Goal: Task Accomplishment & Management: Complete application form

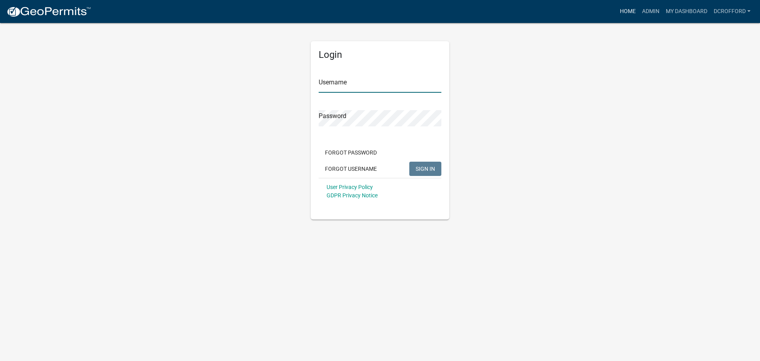
type input "dcrofford"
click at [629, 14] on link "Home" at bounding box center [628, 11] width 22 height 15
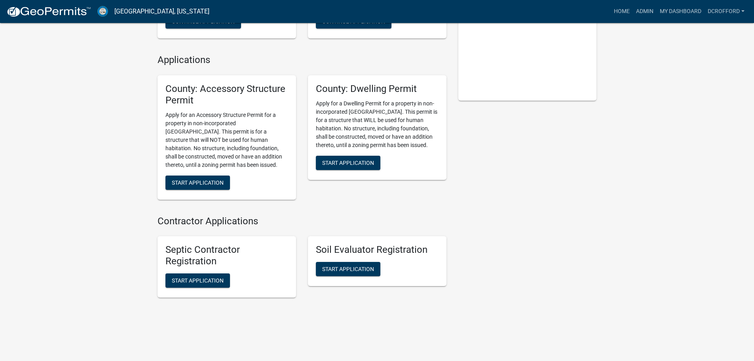
scroll to position [158, 0]
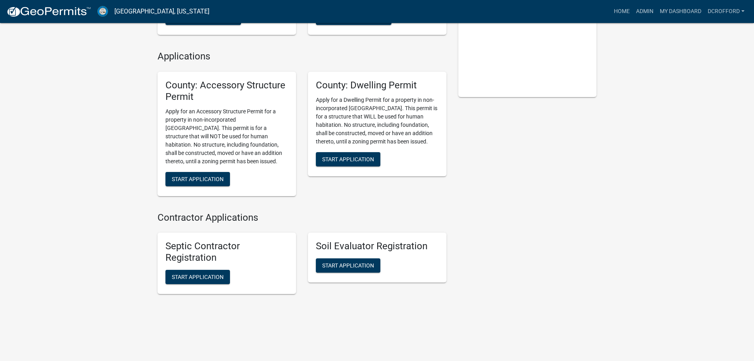
click at [74, 155] on div "My Applications Show More County: Accessory Structure Permit In Progress - Subm…" at bounding box center [377, 102] width 754 height 520
click at [195, 181] on span "Start Application" at bounding box center [198, 178] width 52 height 6
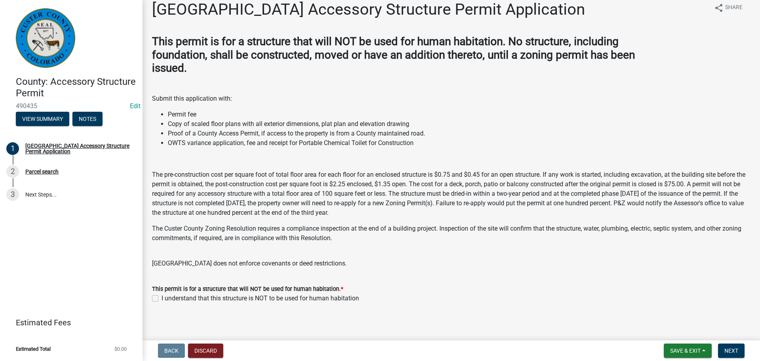
scroll to position [13, 0]
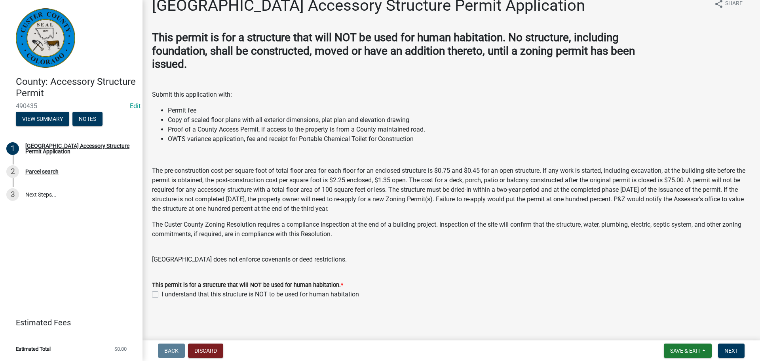
click at [162, 293] on label "I understand that this structure is NOT to be used for human habitation" at bounding box center [261, 295] width 198 height 10
click at [162, 293] on input "I understand that this structure is NOT to be used for human habitation" at bounding box center [164, 292] width 5 height 5
checkbox input "true"
click at [728, 354] on button "Next" at bounding box center [731, 350] width 27 height 14
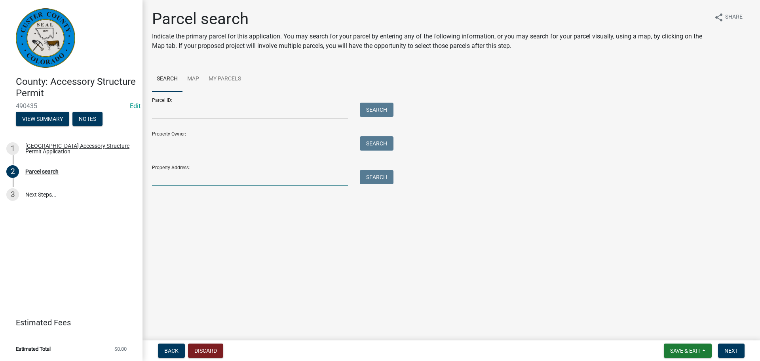
click at [230, 173] on input "Property Address:" at bounding box center [250, 178] width 196 height 16
click at [238, 106] on input "Parcel ID:" at bounding box center [250, 111] width 196 height 16
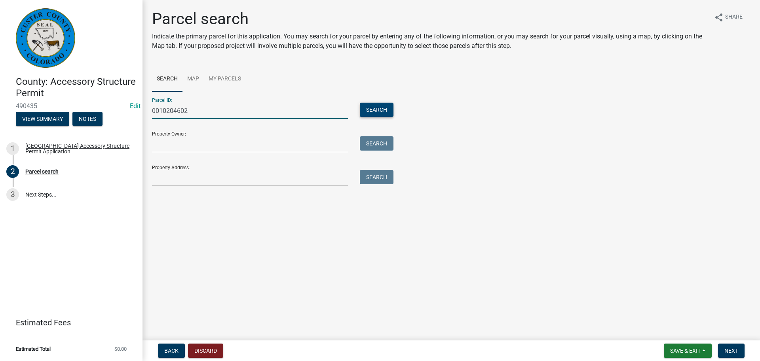
type input "0010204602"
click at [372, 112] on button "Search" at bounding box center [377, 110] width 34 height 14
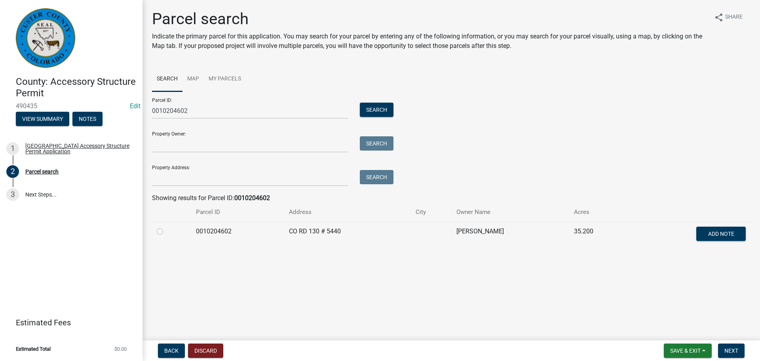
click at [166, 227] on label at bounding box center [166, 227] width 0 height 0
click at [166, 229] on input "radio" at bounding box center [168, 229] width 5 height 5
radio input "true"
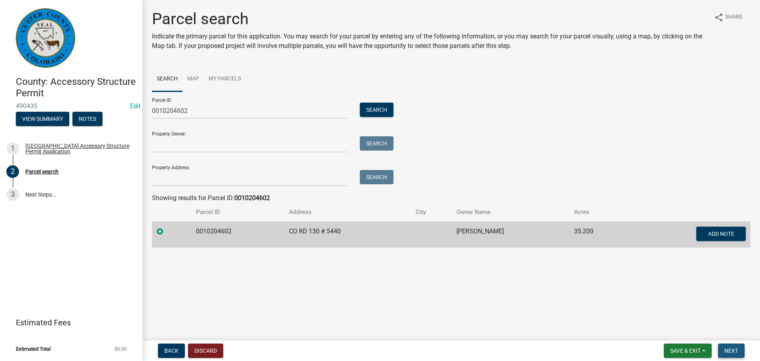
click at [735, 354] on button "Next" at bounding box center [731, 350] width 27 height 14
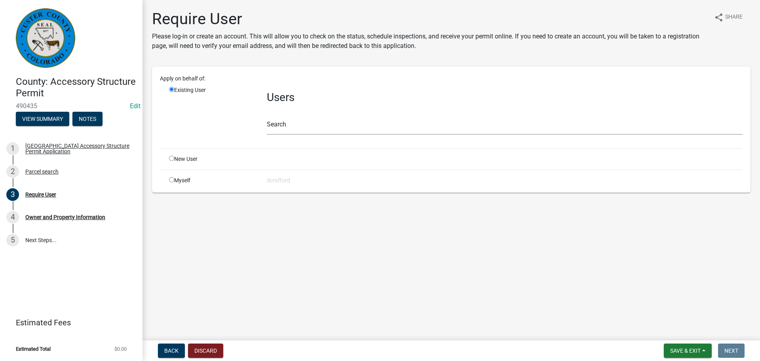
click at [171, 158] on input "radio" at bounding box center [171, 158] width 5 height 5
radio input "true"
radio input "false"
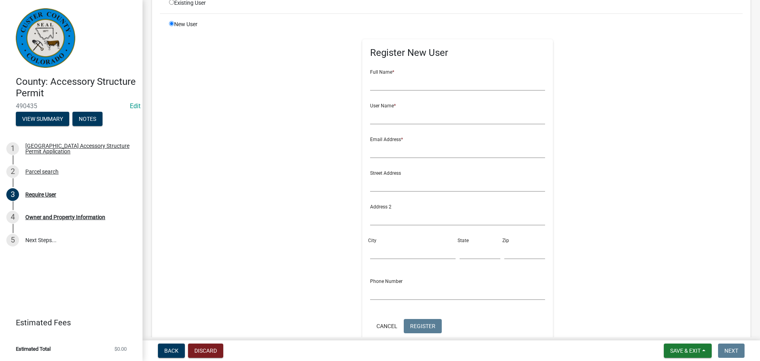
scroll to position [40, 0]
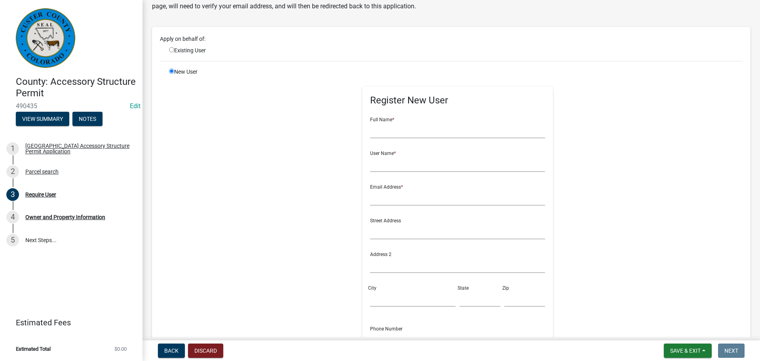
click at [249, 121] on div "New User" at bounding box center [212, 246] width 98 height 356
click at [229, 173] on div "New User" at bounding box center [212, 246] width 98 height 356
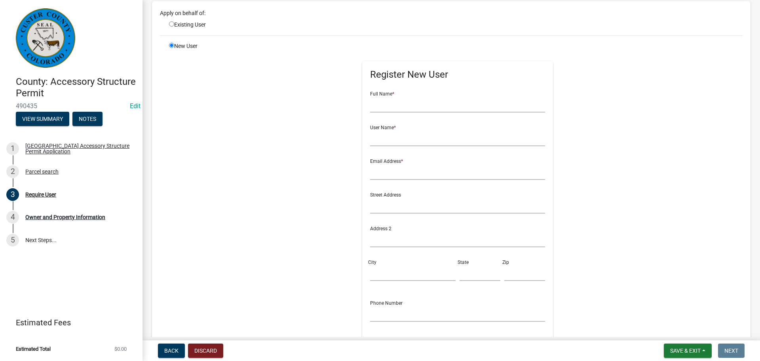
scroll to position [79, 0]
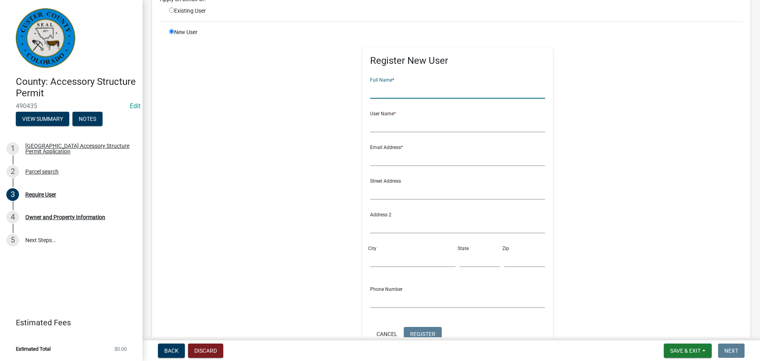
click at [454, 95] on input "text" at bounding box center [457, 90] width 175 height 16
type input "[PERSON_NAME]"
click at [453, 123] on input "text" at bounding box center [457, 124] width 175 height 16
click at [412, 128] on input "[PERSON_NAME]" at bounding box center [457, 124] width 175 height 16
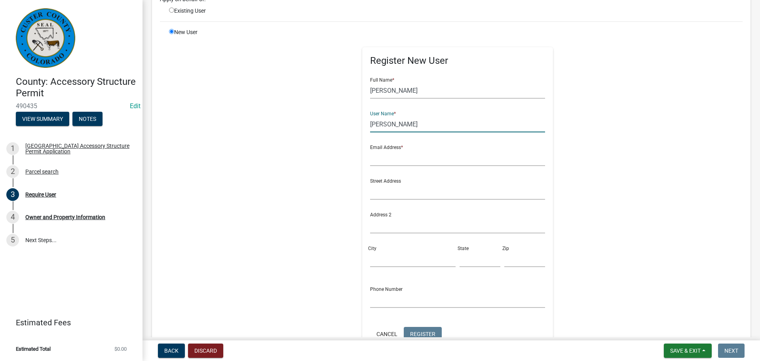
type input "[PERSON_NAME]"
click at [404, 158] on input "text" at bounding box center [457, 158] width 175 height 16
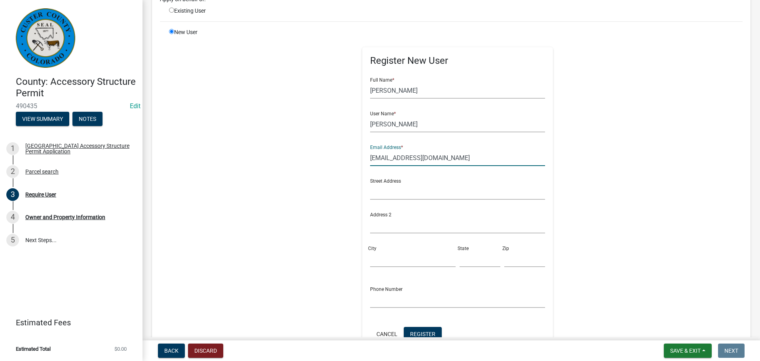
type input "[EMAIL_ADDRESS][DOMAIN_NAME]"
click at [419, 192] on input "text" at bounding box center [457, 191] width 175 height 16
type input "4"
type input "5440 Cr 130"
click at [399, 255] on input "City" at bounding box center [413, 259] width 86 height 16
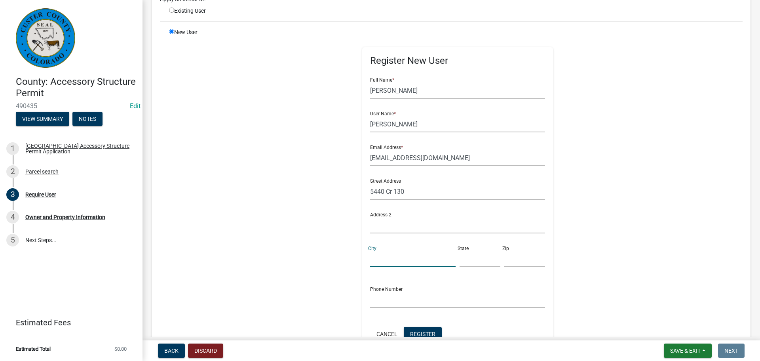
click at [399, 259] on input "City" at bounding box center [413, 259] width 86 height 16
type input "Westcliffe"
click at [467, 256] on input "text" at bounding box center [480, 259] width 41 height 16
type input "Co"
click at [506, 257] on input "text" at bounding box center [525, 259] width 41 height 16
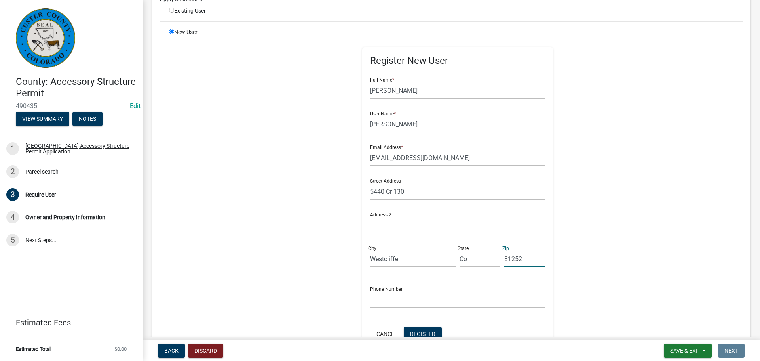
type input "81252"
click at [446, 296] on input "text" at bounding box center [457, 299] width 175 height 16
drag, startPoint x: 452, startPoint y: 304, endPoint x: 393, endPoint y: 296, distance: 59.5
click at [393, 296] on input "text" at bounding box center [457, 299] width 175 height 16
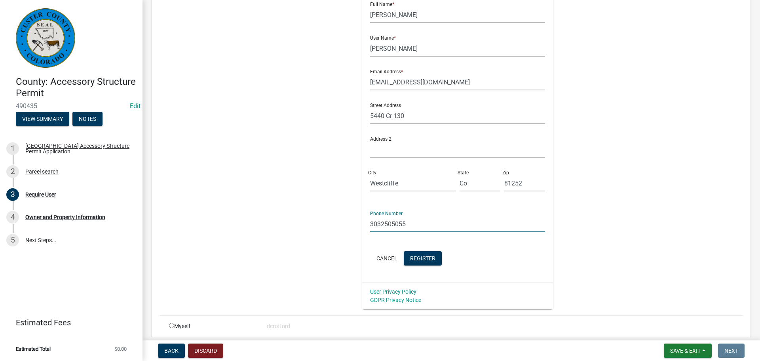
scroll to position [158, 0]
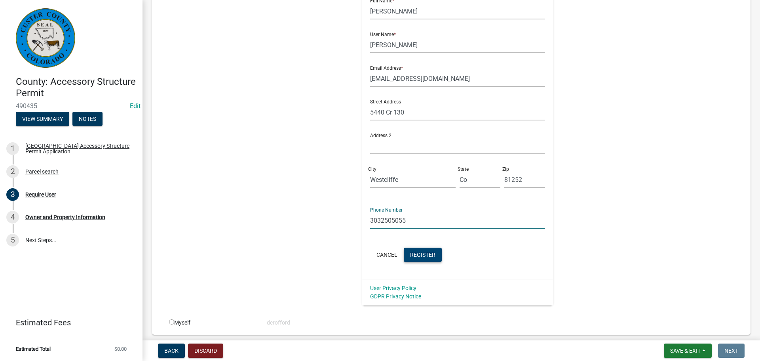
type input "3032505055"
click at [427, 256] on span "Register" at bounding box center [422, 254] width 25 height 6
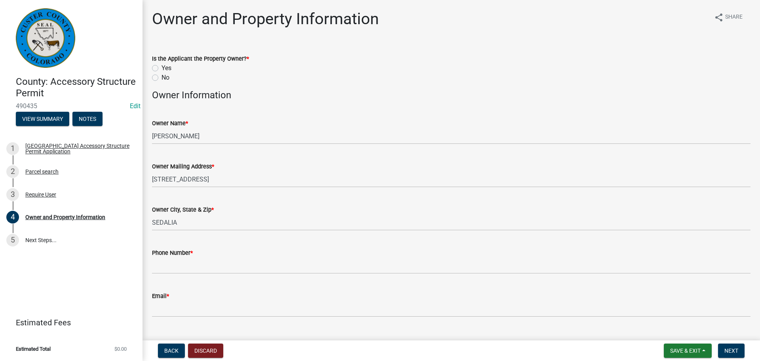
click at [404, 75] on div "No" at bounding box center [451, 78] width 599 height 10
click at [162, 67] on label "Yes" at bounding box center [167, 68] width 10 height 10
click at [162, 67] on input "Yes" at bounding box center [164, 65] width 5 height 5
radio input "true"
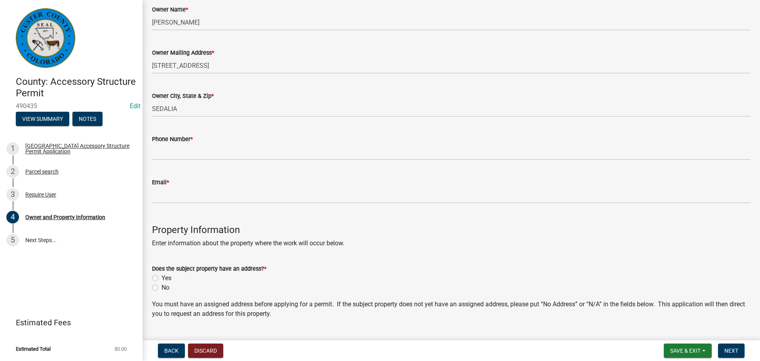
scroll to position [119, 0]
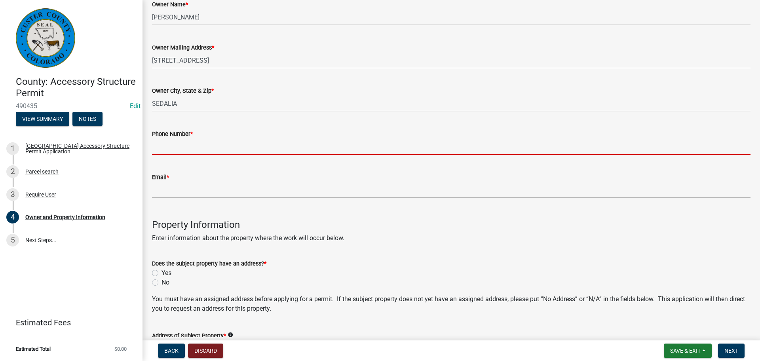
click at [269, 146] on input "Phone Number *" at bounding box center [451, 147] width 599 height 16
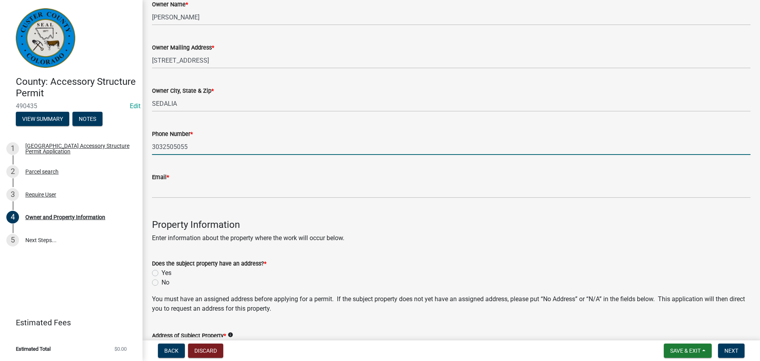
type input "3032505055"
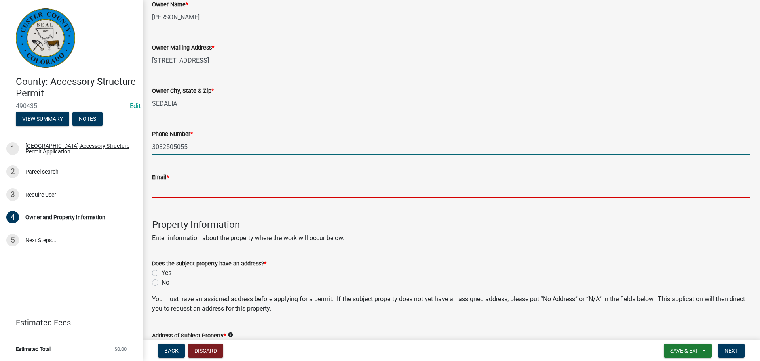
click at [240, 192] on input "Email *" at bounding box center [451, 190] width 599 height 16
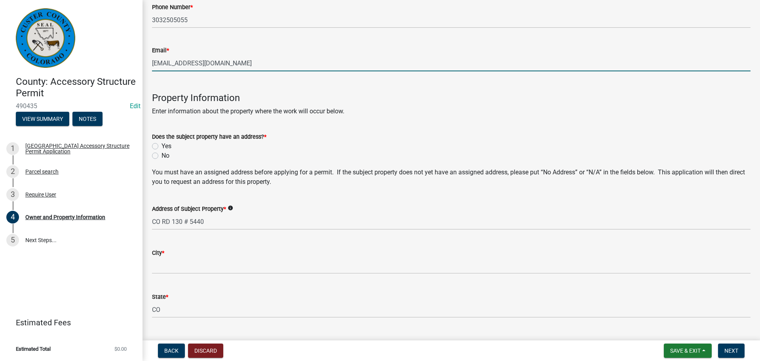
scroll to position [277, 0]
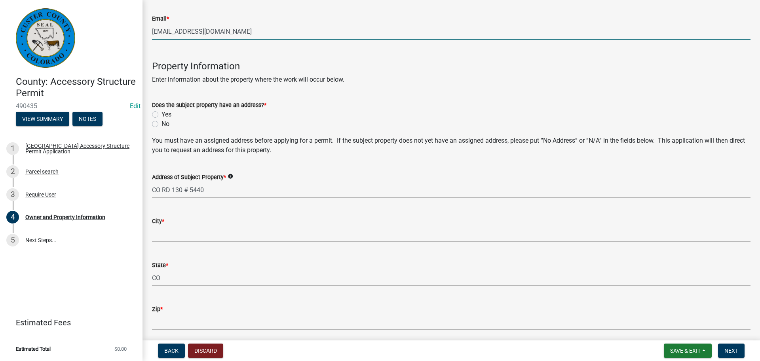
type input "[EMAIL_ADDRESS][DOMAIN_NAME]"
click at [162, 115] on label "Yes" at bounding box center [167, 115] width 10 height 10
click at [162, 115] on input "Yes" at bounding box center [164, 112] width 5 height 5
radio input "true"
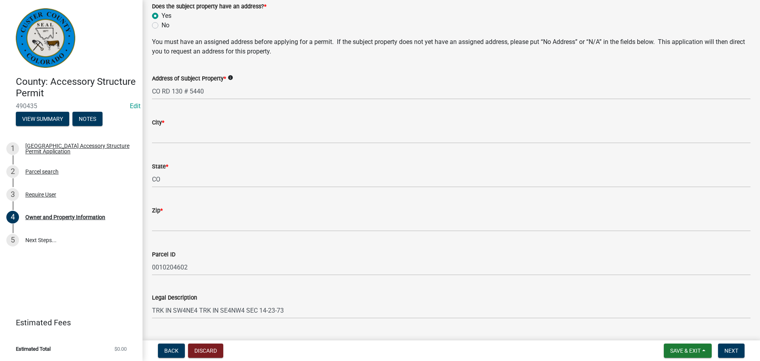
scroll to position [396, 0]
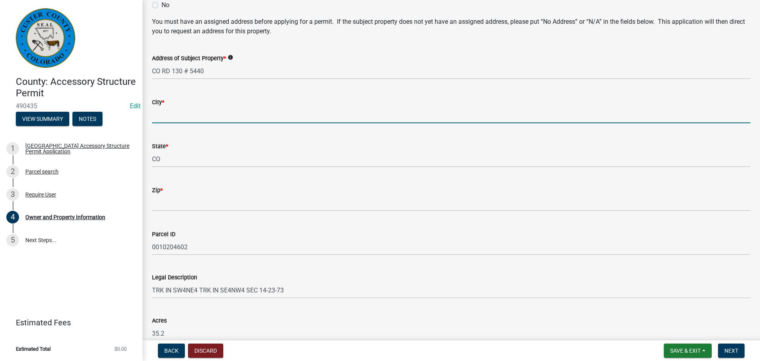
click at [271, 108] on input "City *" at bounding box center [451, 115] width 599 height 16
type input "Westcliffe"
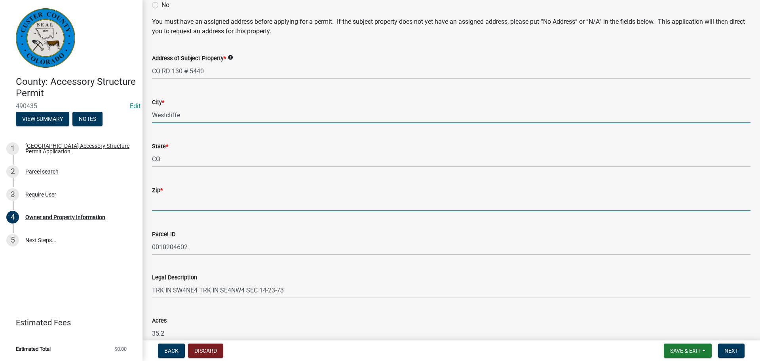
type input "81252"
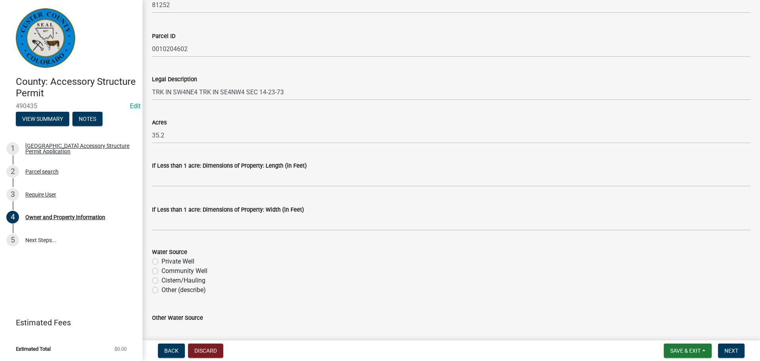
scroll to position [633, 0]
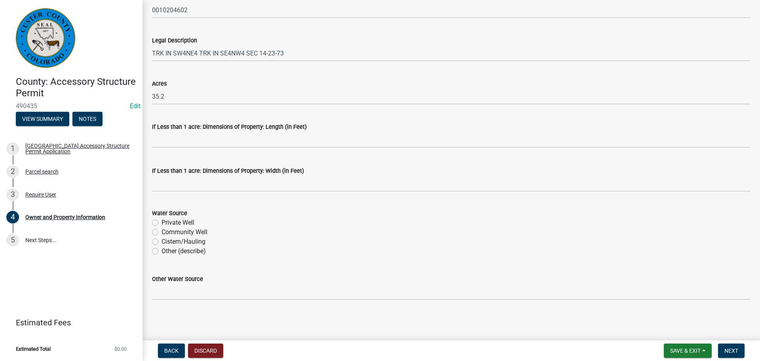
click at [162, 223] on label "Private Well" at bounding box center [178, 223] width 33 height 10
click at [162, 223] on input "Private Well" at bounding box center [164, 220] width 5 height 5
radio input "true"
click at [738, 352] on span "Next" at bounding box center [732, 350] width 14 height 6
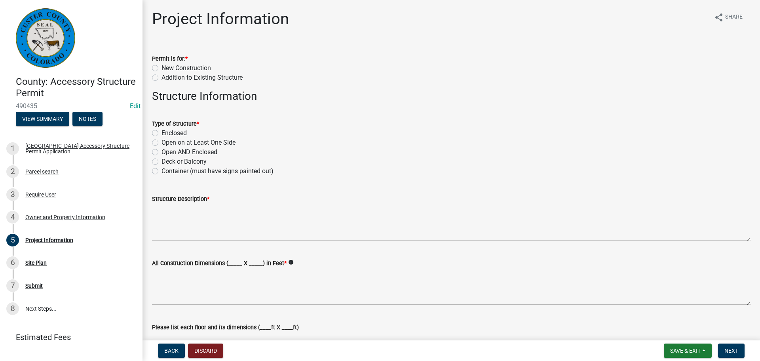
click at [162, 67] on label "New Construction" at bounding box center [187, 68] width 50 height 10
click at [162, 67] on input "New Construction" at bounding box center [164, 65] width 5 height 5
radio input "true"
click at [162, 142] on label "Open on at Least One Side" at bounding box center [199, 143] width 74 height 10
click at [162, 142] on input "Open on at Least One Side" at bounding box center [164, 140] width 5 height 5
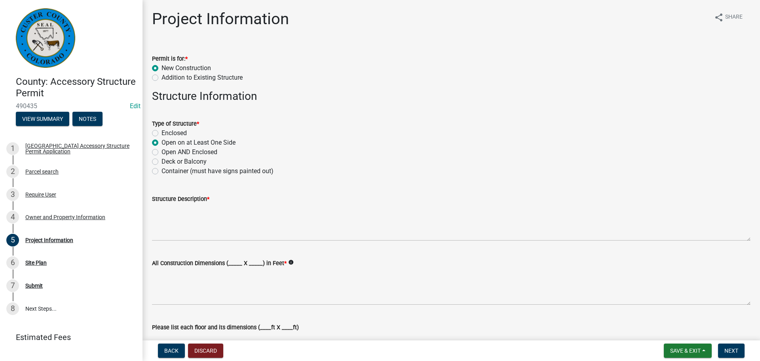
radio input "true"
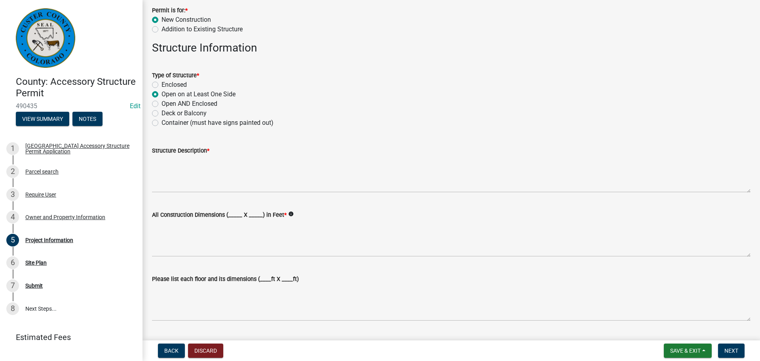
scroll to position [119, 0]
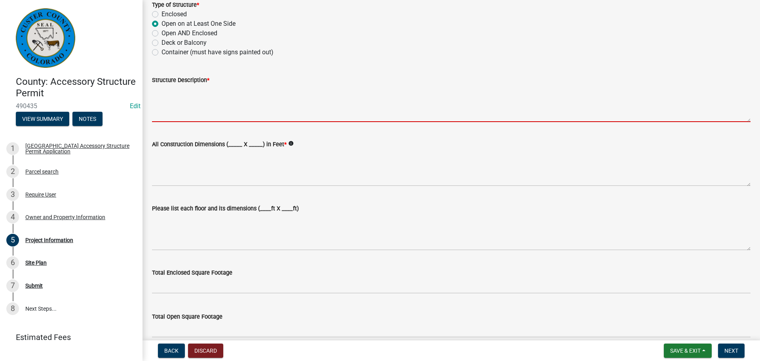
click at [210, 105] on textarea "Structure Description *" at bounding box center [451, 103] width 599 height 37
click at [208, 105] on textarea "Structure Description *" at bounding box center [451, 103] width 599 height 37
click at [208, 106] on textarea "Structure Description *" at bounding box center [451, 103] width 599 height 37
click at [208, 108] on textarea "Structure Description *" at bounding box center [451, 103] width 599 height 37
click at [215, 104] on textarea "Structure Description *" at bounding box center [451, 103] width 599 height 37
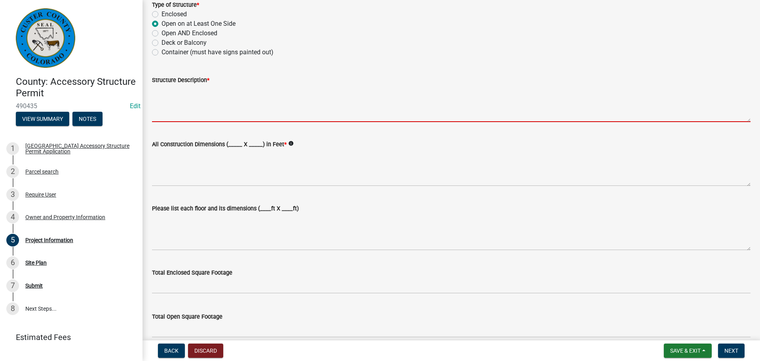
click at [216, 104] on textarea "Structure Description *" at bounding box center [451, 103] width 599 height 37
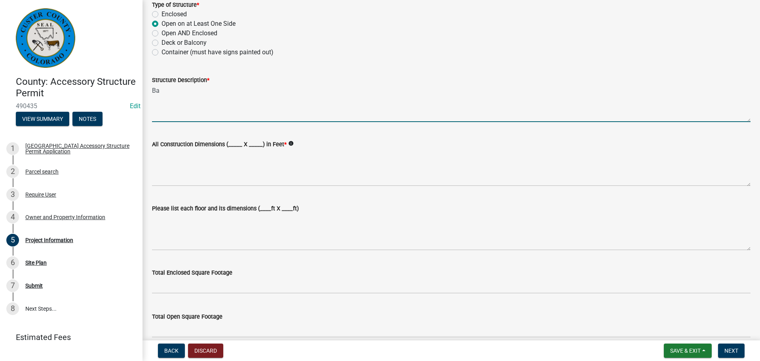
type textarea "B"
click at [216, 104] on textarea "Storage" at bounding box center [451, 103] width 599 height 37
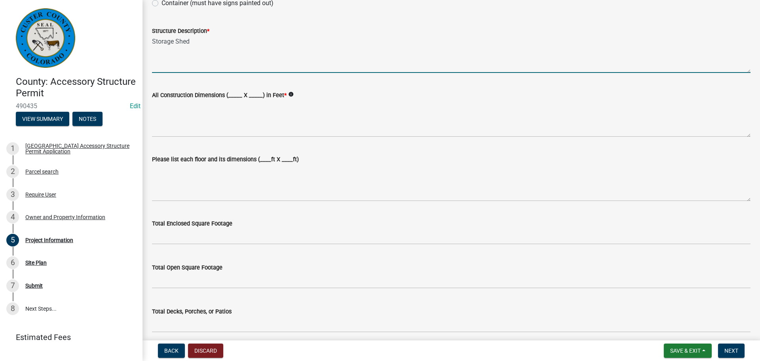
scroll to position [198, 0]
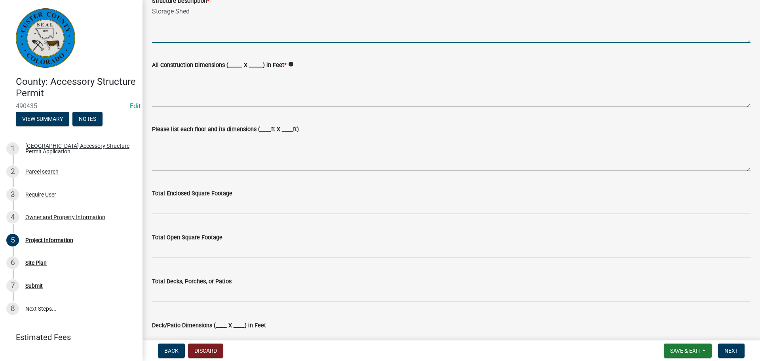
type textarea "Storage Shed"
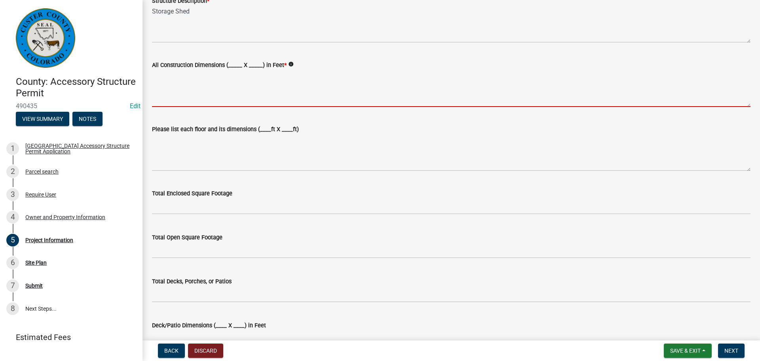
click at [186, 96] on textarea "All Construction Dimensions (_____ X _____) in Feet *" at bounding box center [451, 88] width 599 height 37
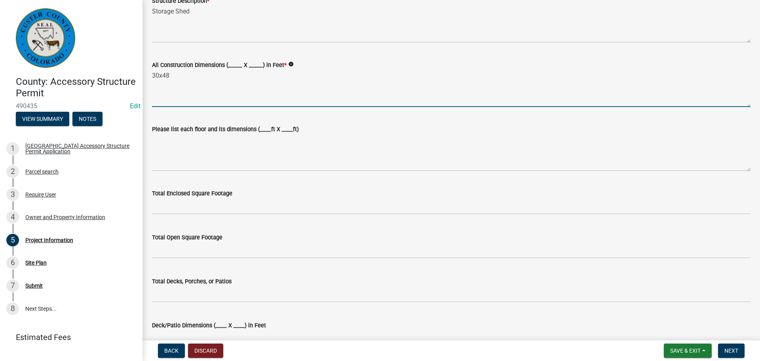
click at [193, 90] on textarea "30x48" at bounding box center [451, 88] width 599 height 37
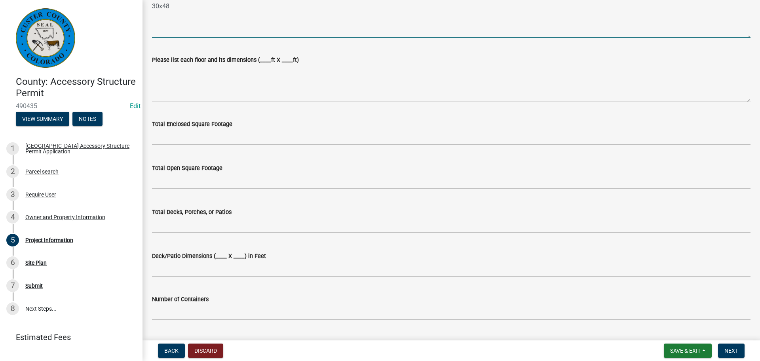
scroll to position [277, 0]
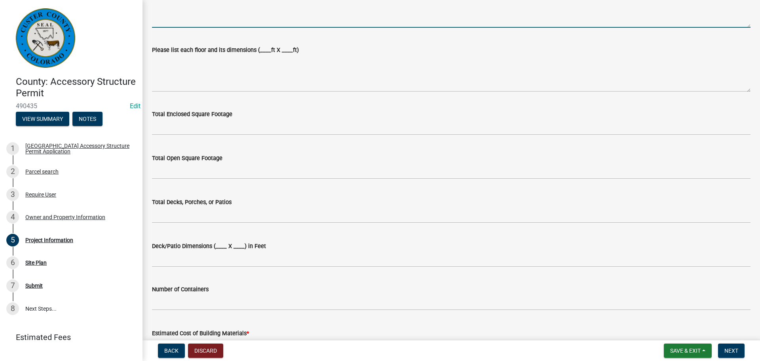
type textarea "30x48"
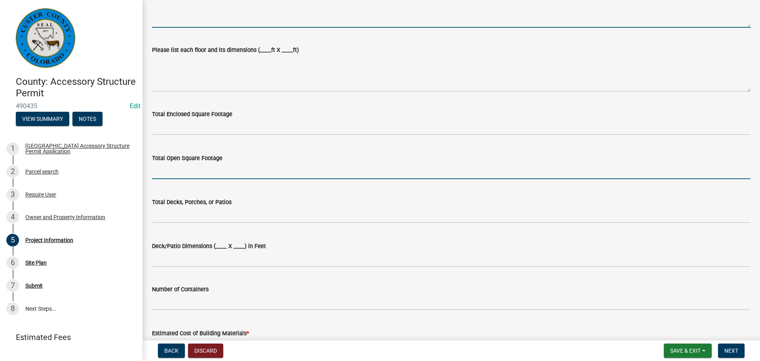
click at [182, 167] on input "text" at bounding box center [451, 171] width 599 height 16
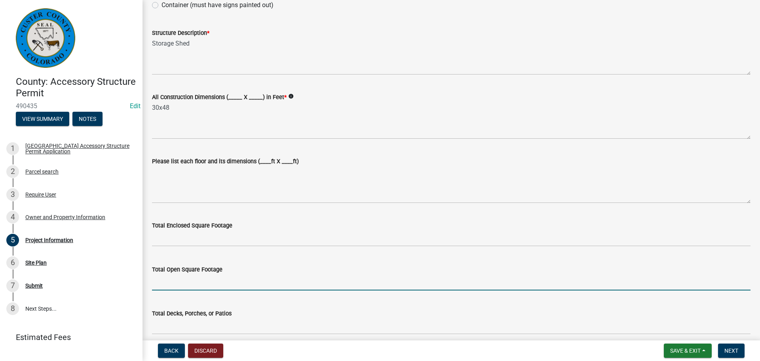
scroll to position [158, 0]
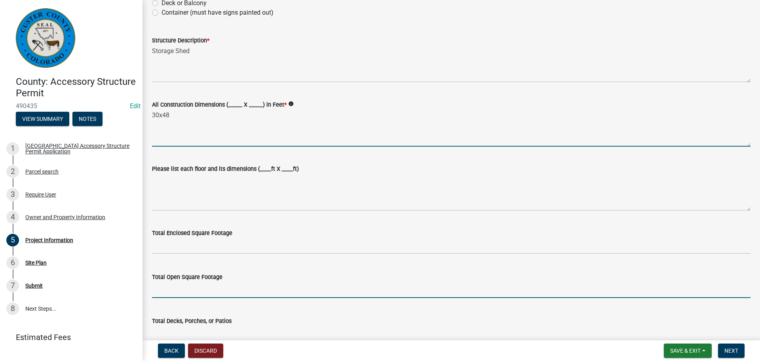
click at [234, 123] on textarea "30x48" at bounding box center [451, 127] width 599 height 37
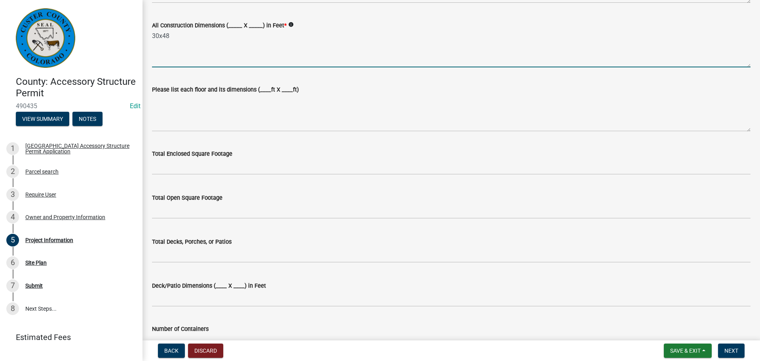
scroll to position [277, 0]
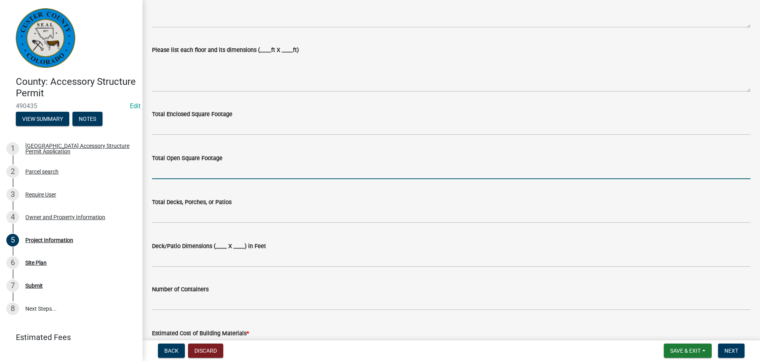
click at [186, 168] on input "text" at bounding box center [451, 171] width 599 height 16
click at [216, 166] on input "text" at bounding box center [451, 171] width 599 height 16
type input "1440"
click at [225, 161] on div "Total Open Square Footage" at bounding box center [451, 158] width 599 height 10
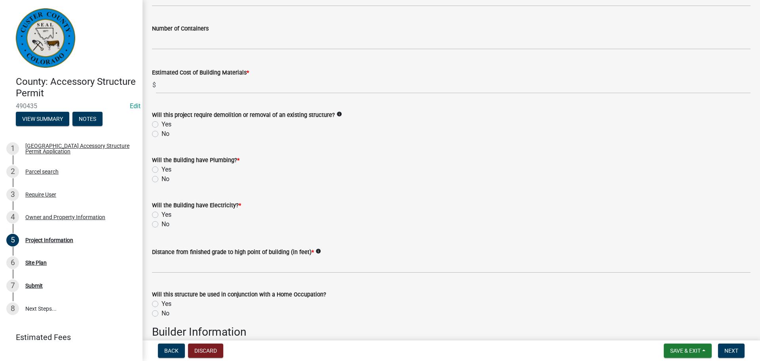
scroll to position [554, 0]
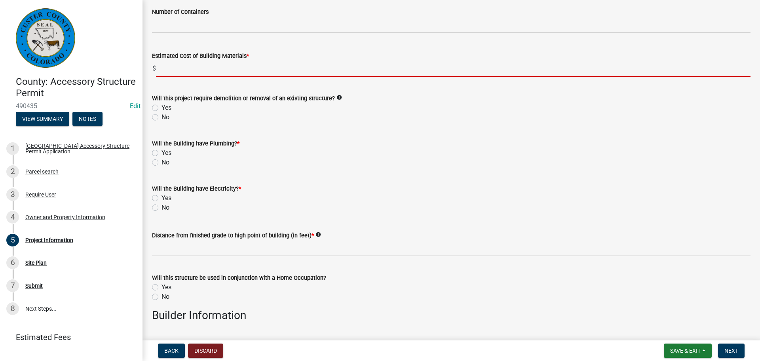
click at [207, 66] on input "text" at bounding box center [453, 69] width 595 height 16
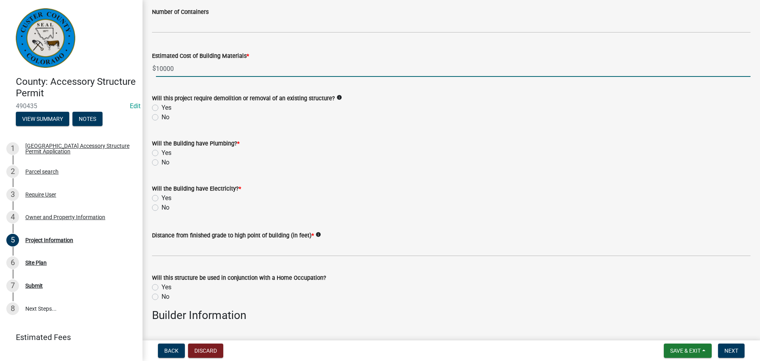
type input "10000"
click at [223, 89] on form "Will this project require demolition or removal of an existing structure? info …" at bounding box center [451, 103] width 599 height 38
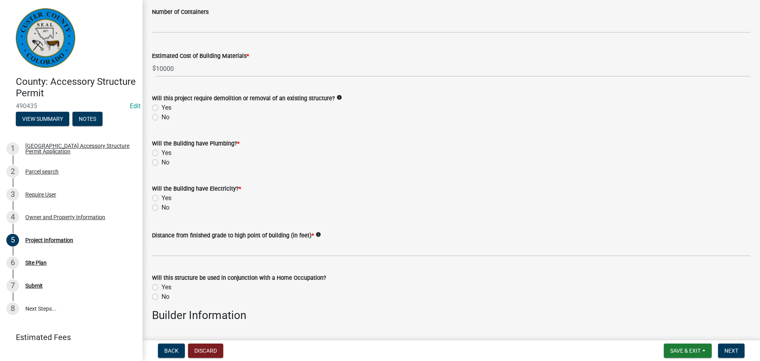
click at [162, 118] on label "No" at bounding box center [166, 117] width 8 height 10
click at [162, 118] on input "No" at bounding box center [164, 114] width 5 height 5
radio input "true"
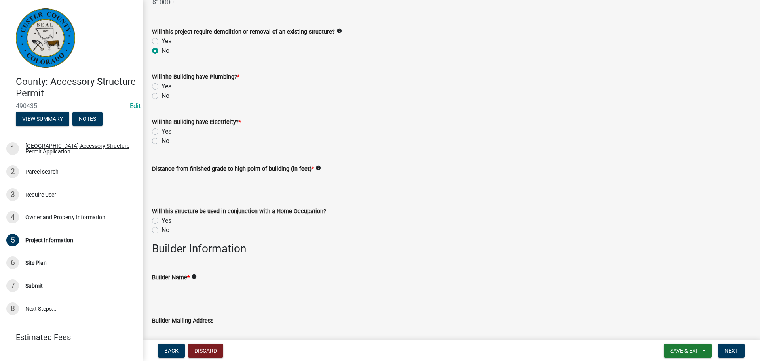
scroll to position [634, 0]
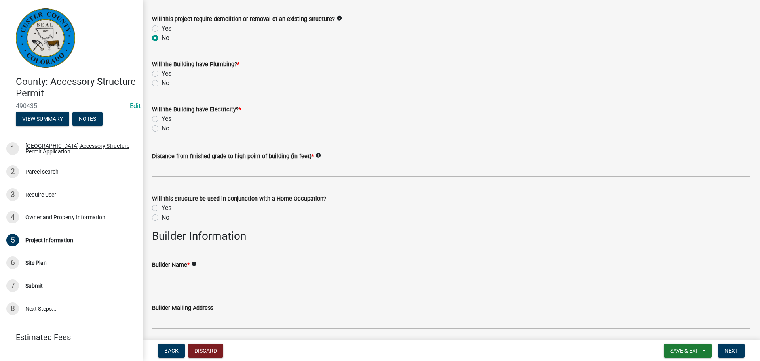
click at [162, 82] on label "No" at bounding box center [166, 83] width 8 height 10
click at [162, 82] on input "No" at bounding box center [164, 80] width 5 height 5
radio input "true"
click at [162, 126] on label "No" at bounding box center [166, 129] width 8 height 10
click at [162, 126] on input "No" at bounding box center [164, 126] width 5 height 5
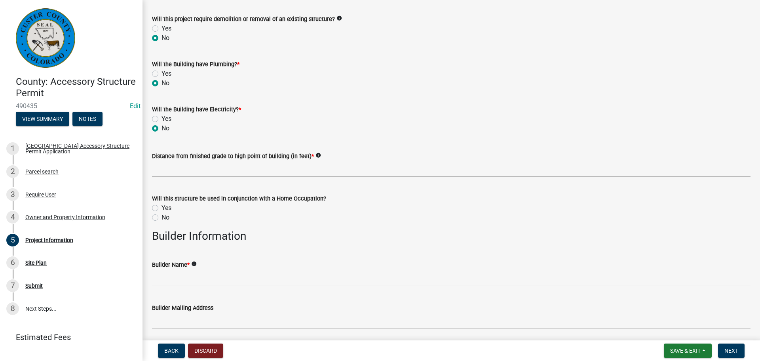
radio input "true"
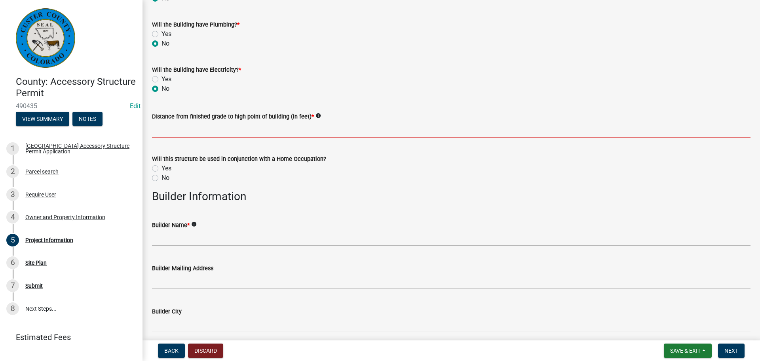
click at [203, 133] on input "text" at bounding box center [451, 129] width 599 height 16
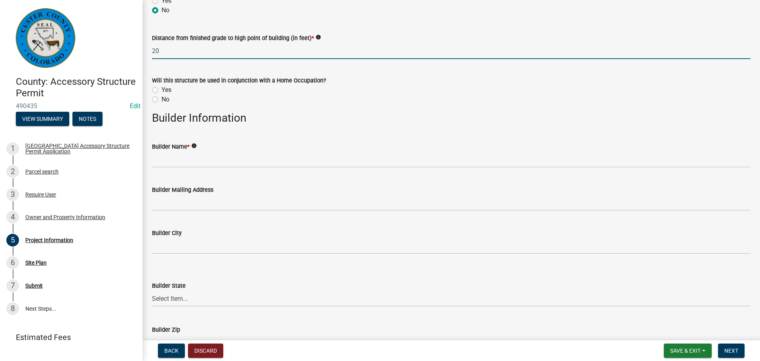
scroll to position [752, 0]
type input "20"
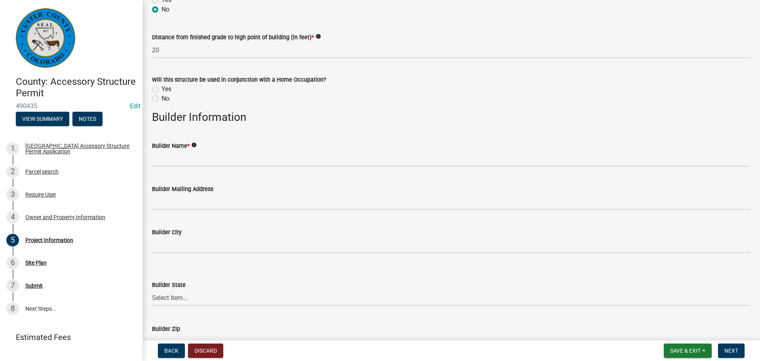
click at [162, 99] on label "No" at bounding box center [166, 99] width 8 height 10
click at [162, 99] on input "No" at bounding box center [164, 96] width 5 height 5
radio input "true"
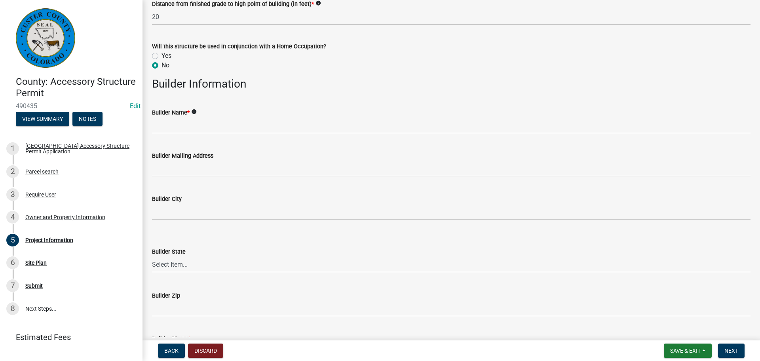
scroll to position [832, 0]
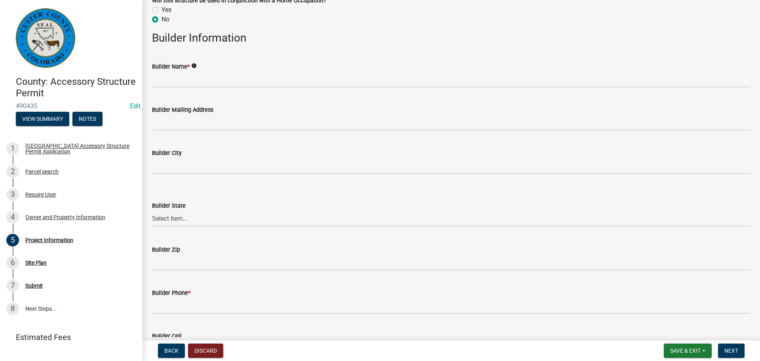
click at [238, 85] on form "Builder Name * info" at bounding box center [451, 75] width 599 height 26
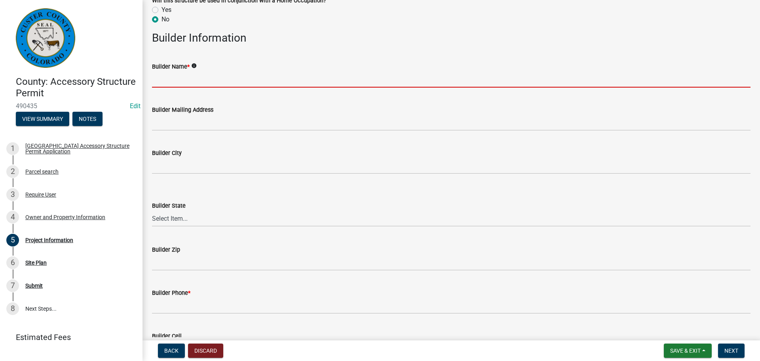
click at [238, 85] on input "Builder Name *" at bounding box center [451, 79] width 599 height 16
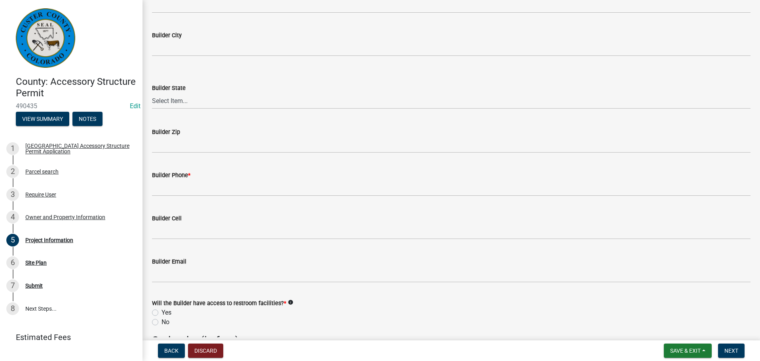
scroll to position [950, 0]
type input "Rocky View Construction"
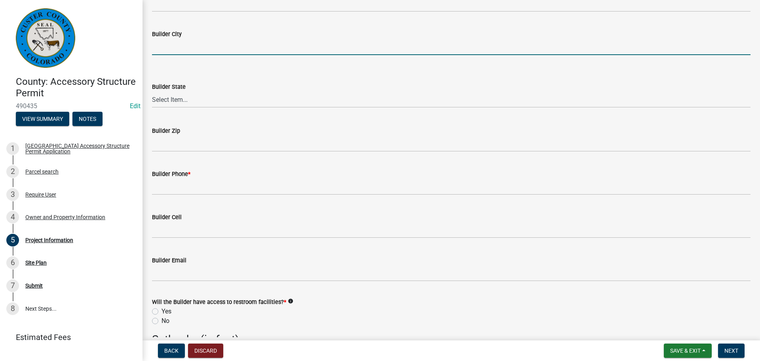
click at [222, 52] on input "Builder City" at bounding box center [451, 47] width 599 height 16
type input "Westcliffe"
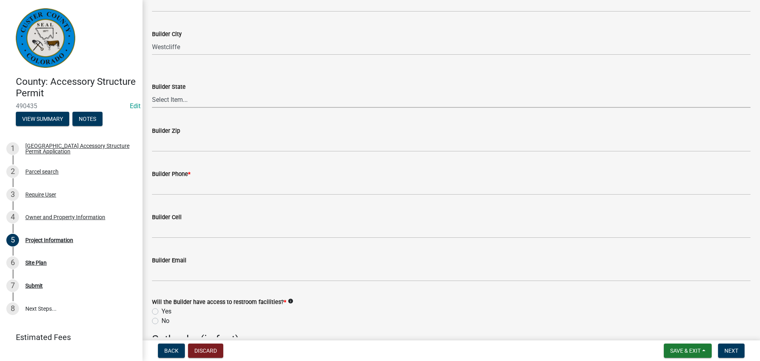
click at [177, 96] on select "Select Item... [US_STATE] [US_STATE] [US_STATE] [US_STATE] [US_STATE] [US_STATE…" at bounding box center [451, 99] width 599 height 16
select select "CO"
click at [152, 91] on select "Select Item... [US_STATE] [US_STATE] [US_STATE] [US_STATE] [US_STATE] [US_STATE…" at bounding box center [451, 99] width 599 height 16
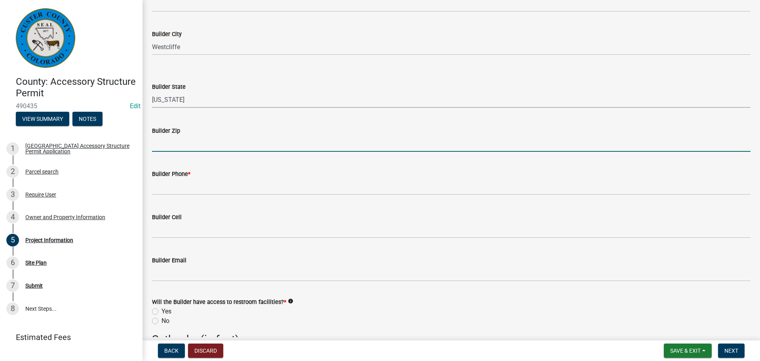
click at [184, 142] on input "Builder Zip" at bounding box center [451, 143] width 599 height 16
type input "81252"
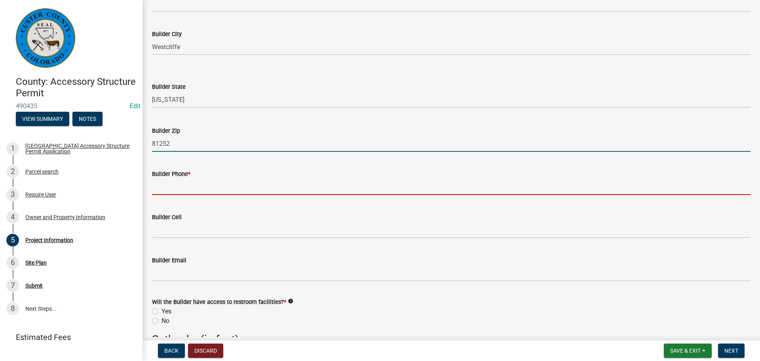
click at [155, 182] on input "Builder Phone *" at bounding box center [451, 187] width 599 height 16
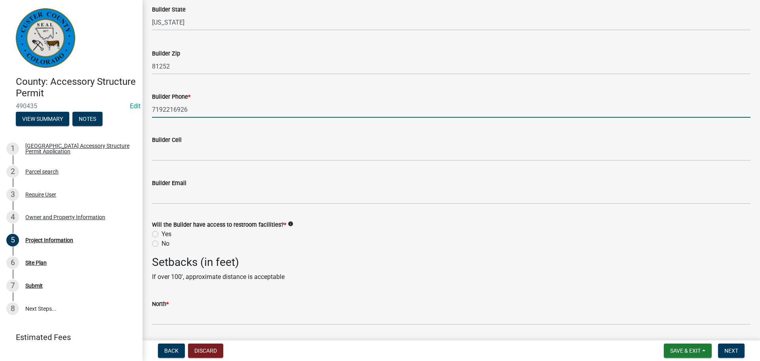
scroll to position [1030, 0]
type input "7192216926"
click at [162, 232] on label "Yes" at bounding box center [167, 232] width 10 height 10
click at [162, 232] on input "Yes" at bounding box center [164, 229] width 5 height 5
radio input "true"
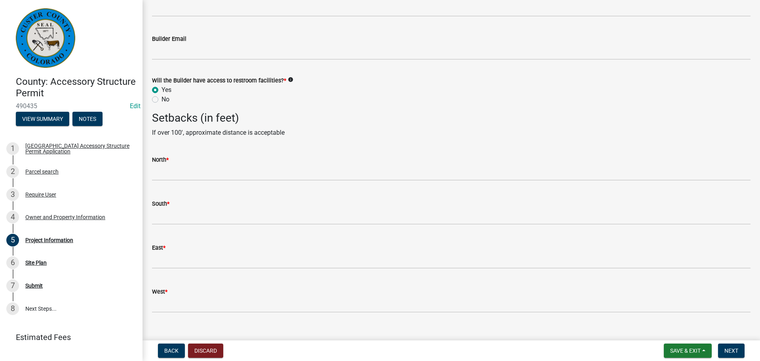
scroll to position [1185, 0]
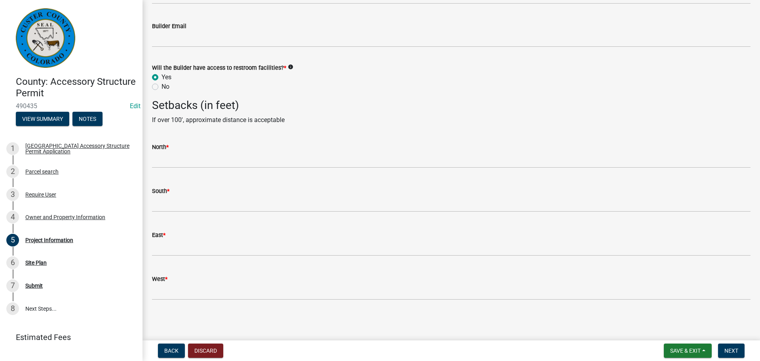
click at [198, 190] on div "South *" at bounding box center [451, 191] width 599 height 10
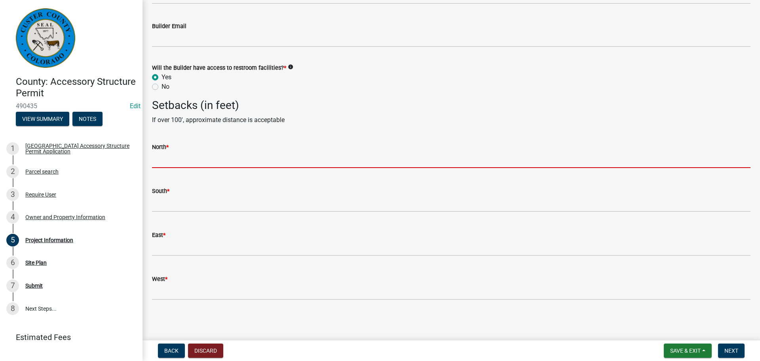
click at [185, 154] on input "text" at bounding box center [451, 160] width 599 height 16
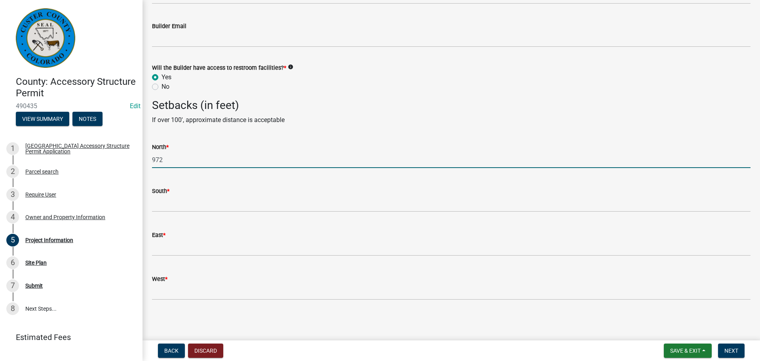
type input "972"
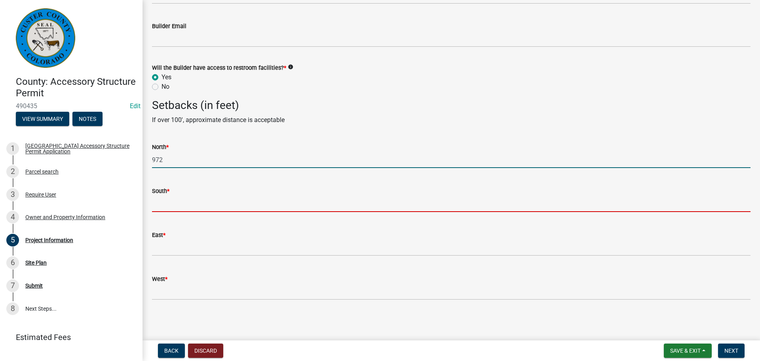
click at [185, 198] on input "text" at bounding box center [451, 204] width 599 height 16
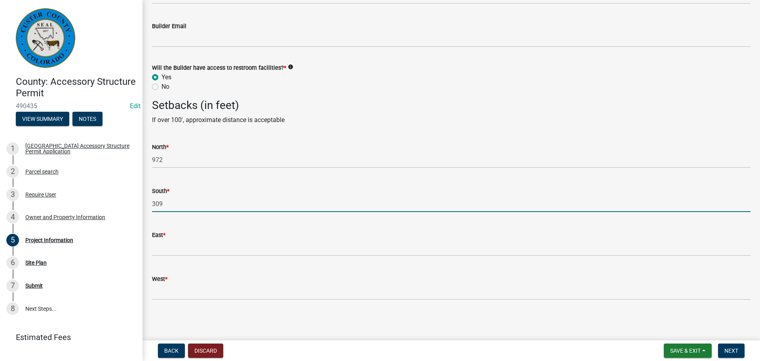
type input "309"
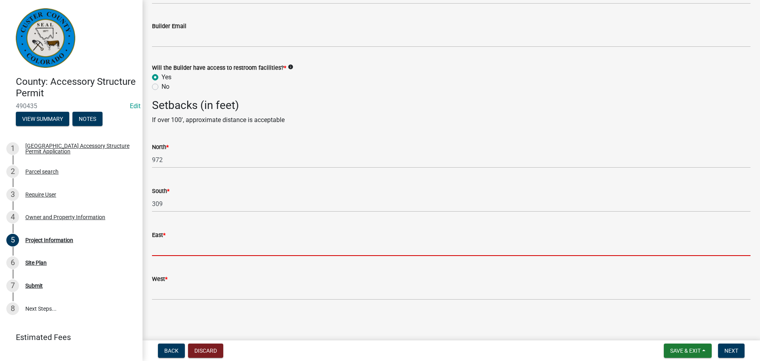
click at [173, 251] on input "text" at bounding box center [451, 248] width 599 height 16
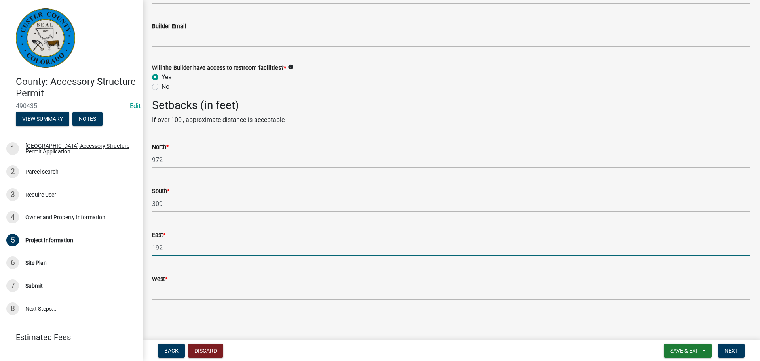
type input "192"
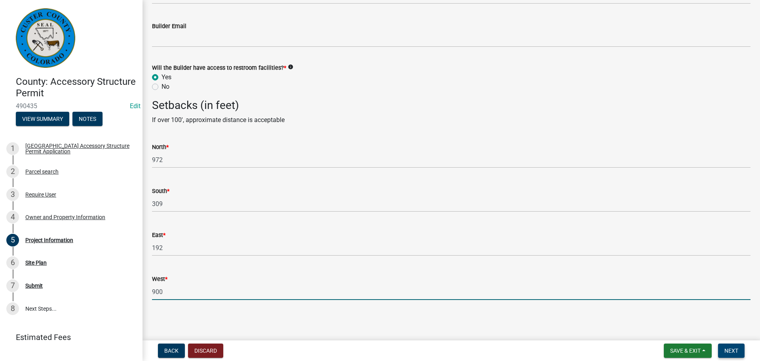
type input "900"
click at [742, 349] on button "Next" at bounding box center [731, 350] width 27 height 14
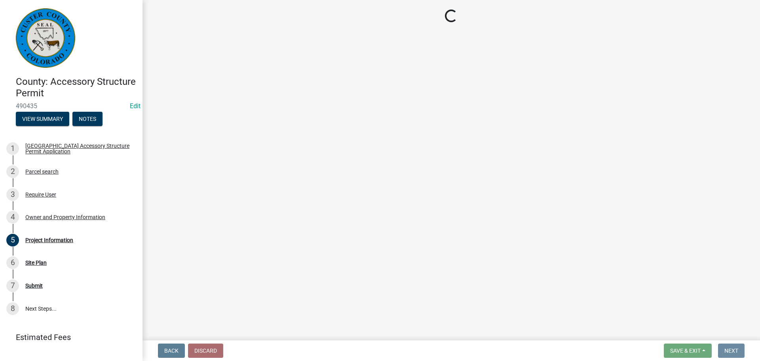
scroll to position [0, 0]
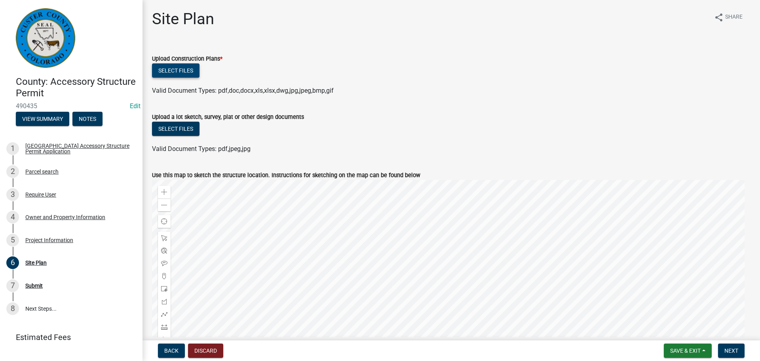
click at [175, 72] on button "Select files" at bounding box center [176, 70] width 48 height 14
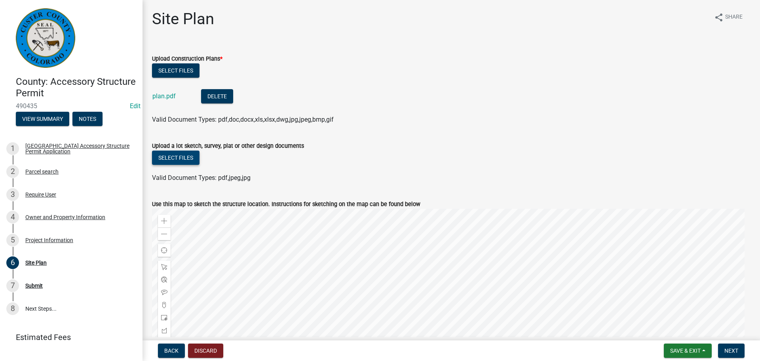
click at [187, 156] on button "Select files" at bounding box center [176, 157] width 48 height 14
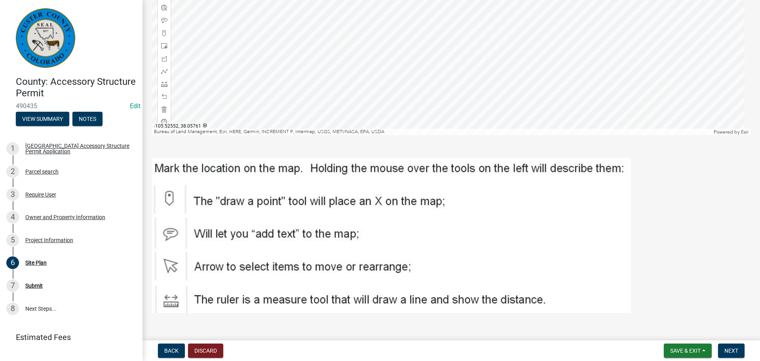
scroll to position [314, 0]
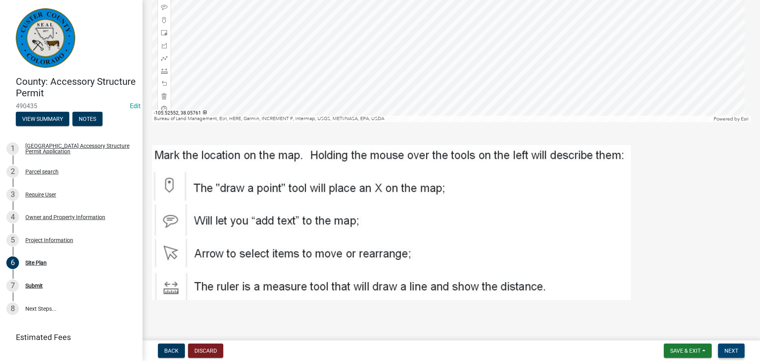
click at [734, 347] on span "Next" at bounding box center [732, 350] width 14 height 6
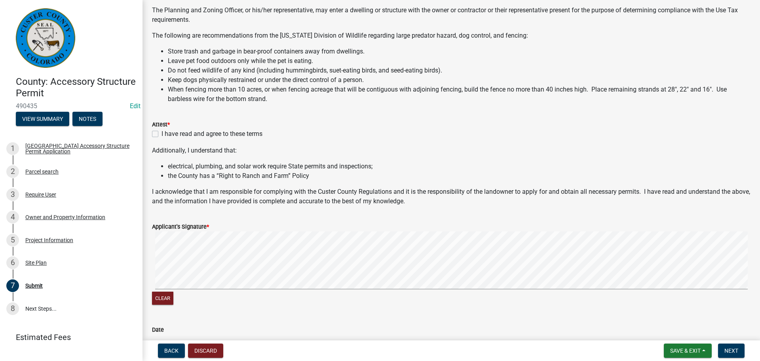
scroll to position [158, 0]
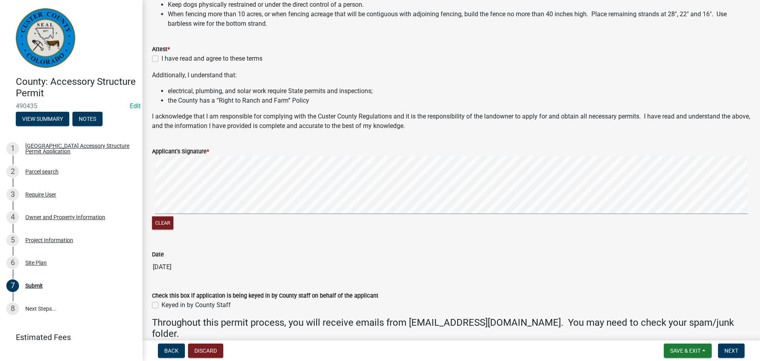
click at [162, 59] on label "I have read and agree to these terms" at bounding box center [212, 59] width 101 height 10
click at [162, 59] on input "I have read and agree to these terms" at bounding box center [164, 56] width 5 height 5
checkbox input "true"
click at [166, 217] on div "Clear" at bounding box center [451, 193] width 599 height 75
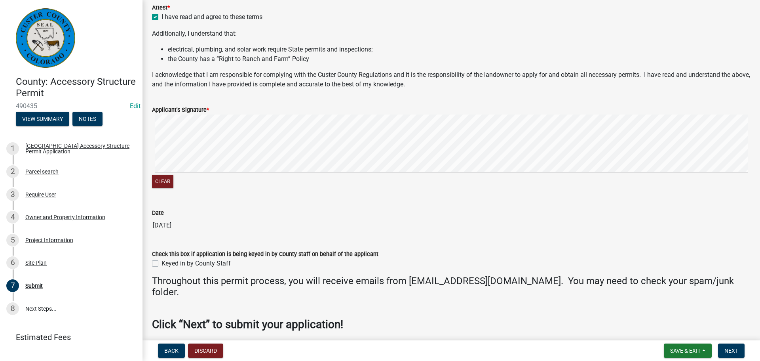
scroll to position [232, 0]
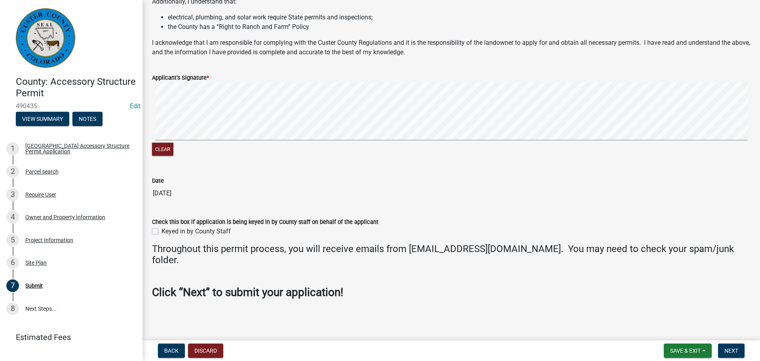
drag, startPoint x: 158, startPoint y: 232, endPoint x: 243, endPoint y: 238, distance: 85.4
click at [162, 232] on label "Keyed in by County Staff" at bounding box center [196, 232] width 69 height 10
click at [162, 232] on input "Keyed in by County Staff" at bounding box center [164, 229] width 5 height 5
checkbox input "true"
click at [733, 345] on button "Next" at bounding box center [731, 350] width 27 height 14
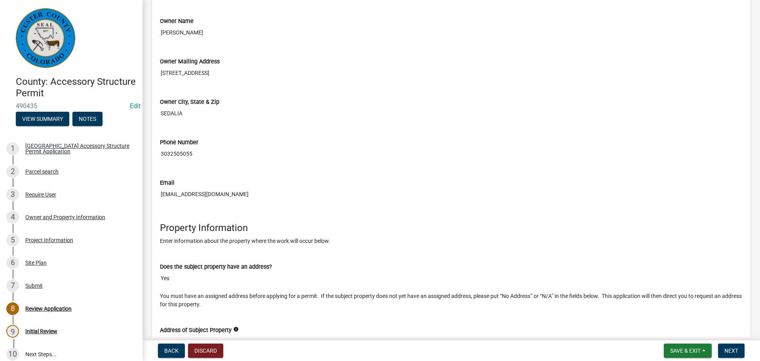
scroll to position [792, 0]
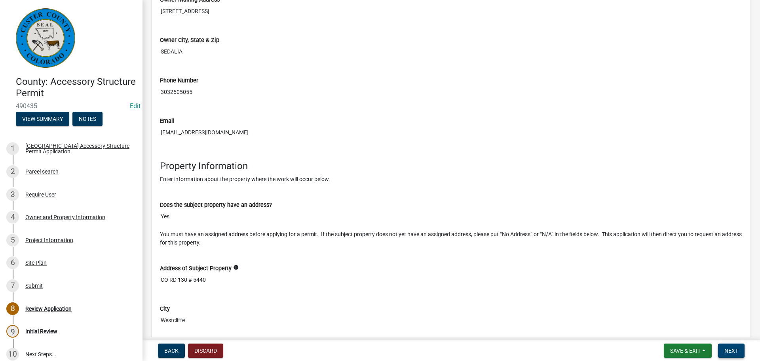
click at [730, 353] on span "Next" at bounding box center [732, 350] width 14 height 6
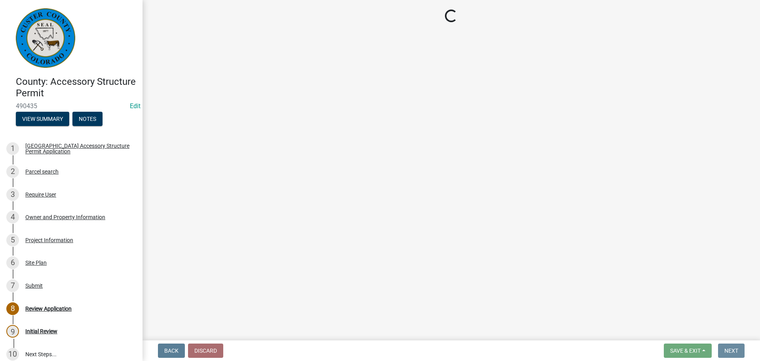
scroll to position [0, 0]
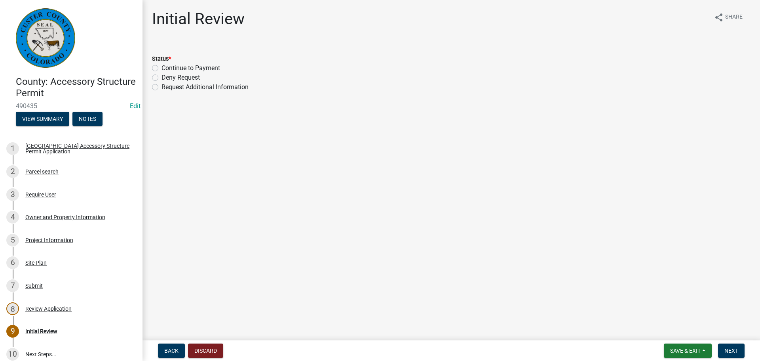
click at [162, 67] on label "Continue to Payment" at bounding box center [191, 68] width 59 height 10
click at [162, 67] on input "Continue to Payment" at bounding box center [164, 65] width 5 height 5
radio input "true"
click at [726, 350] on span "Next" at bounding box center [732, 350] width 14 height 6
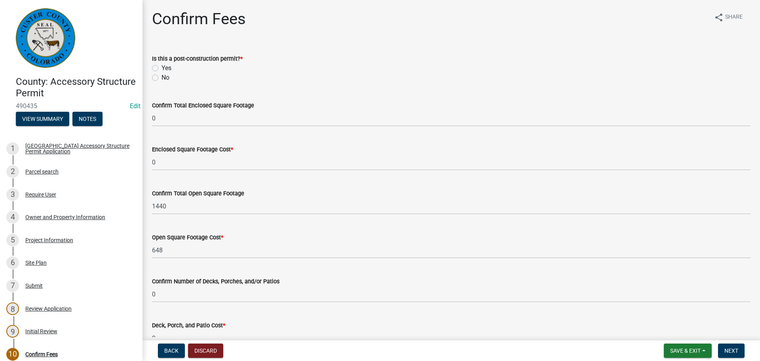
click at [162, 77] on label "No" at bounding box center [166, 78] width 8 height 10
click at [162, 77] on input "No" at bounding box center [164, 75] width 5 height 5
radio input "true"
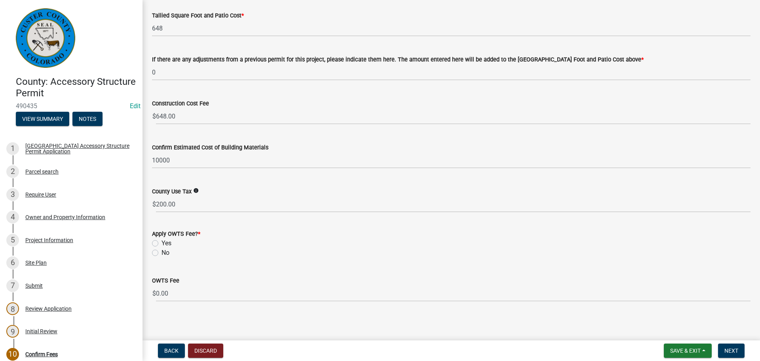
scroll to position [356, 0]
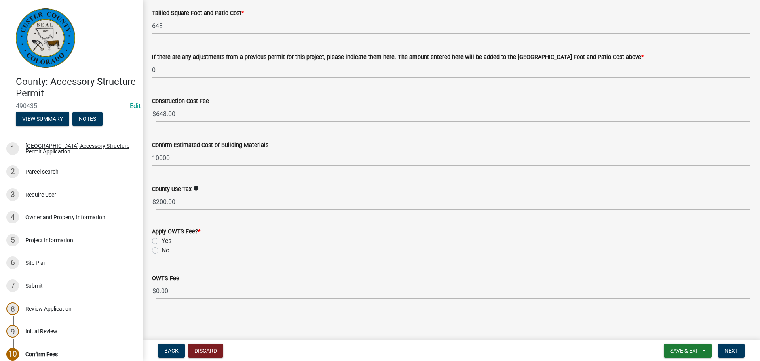
click at [162, 251] on label "No" at bounding box center [166, 251] width 8 height 10
click at [162, 251] on input "No" at bounding box center [164, 248] width 5 height 5
radio input "true"
click at [734, 349] on span "Next" at bounding box center [732, 350] width 14 height 6
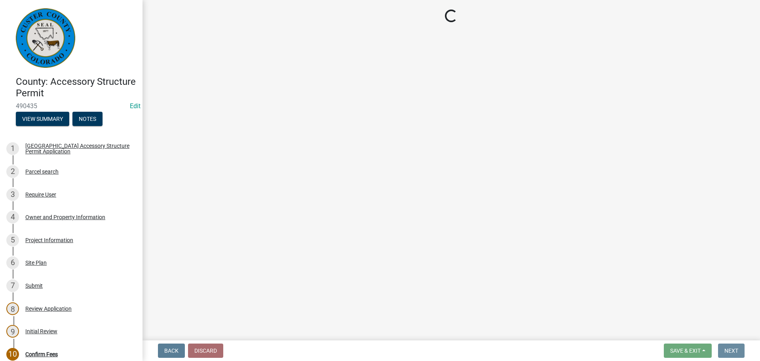
scroll to position [0, 0]
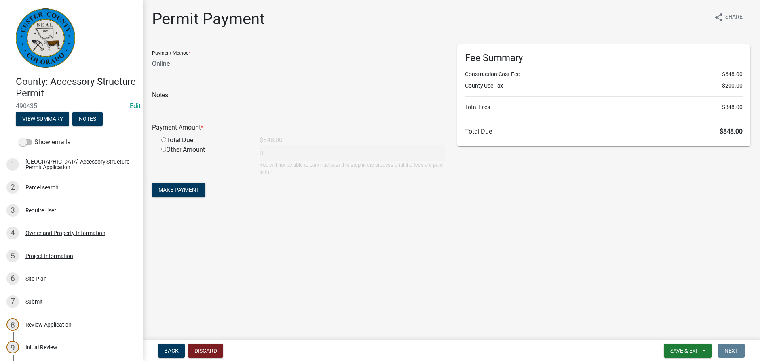
click at [425, 324] on main "Permit Payment share Share Payment Method * Credit Card POS Check Cash Online N…" at bounding box center [452, 168] width 618 height 337
click at [313, 247] on main "Permit Payment share Share Payment Method * Credit Card POS Check Cash Online N…" at bounding box center [452, 168] width 618 height 337
click at [419, 267] on main "Permit Payment share Share Payment Method * Credit Card POS Check Cash Online N…" at bounding box center [452, 168] width 618 height 337
click at [410, 257] on main "Permit Payment share Share Payment Method * Credit Card POS Check Cash Online N…" at bounding box center [452, 168] width 618 height 337
click at [479, 328] on main "Permit Payment share Share Payment Method * Credit Card POS Check Cash Online N…" at bounding box center [452, 168] width 618 height 337
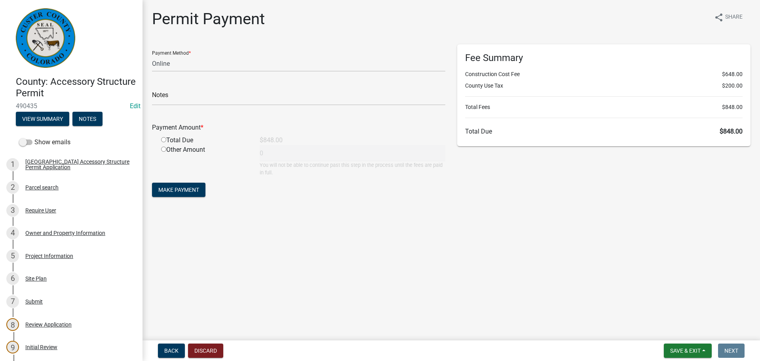
click at [435, 281] on main "Permit Payment share Share Payment Method * Credit Card POS Check Cash Online N…" at bounding box center [452, 168] width 618 height 337
click at [686, 224] on main "Permit Payment share Share Payment Method * Credit Card POS Check Cash Online N…" at bounding box center [452, 168] width 618 height 337
click at [433, 251] on main "Permit Payment share Share Payment Method * Credit Card POS Check Cash Online N…" at bounding box center [452, 168] width 618 height 337
click at [406, 242] on main "Permit Payment share Share Payment Method * Credit Card POS Check Cash Online N…" at bounding box center [452, 168] width 618 height 337
click at [184, 64] on select "Credit Card POS Check Cash Online" at bounding box center [298, 63] width 293 height 16
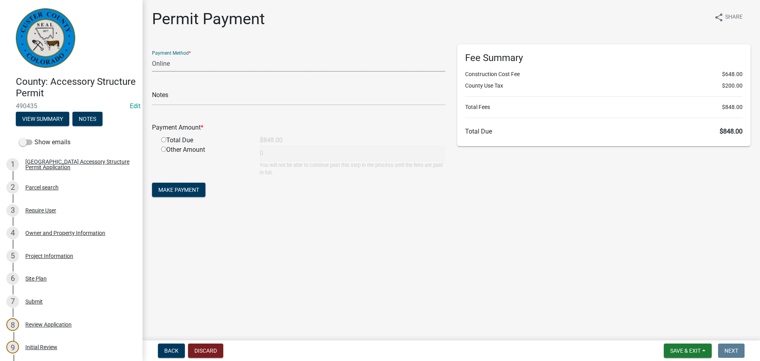
click at [184, 64] on select "Credit Card POS Check Cash Online" at bounding box center [298, 63] width 293 height 16
select select "1: 0"
click at [152, 55] on select "Credit Card POS Check Cash Online" at bounding box center [298, 63] width 293 height 16
click at [188, 94] on input "text" at bounding box center [298, 97] width 293 height 16
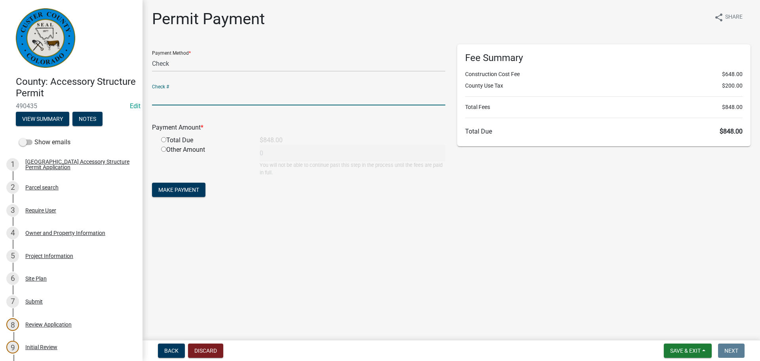
click at [349, 267] on main "Permit Payment share Share Payment Method * Credit Card POS Check Cash Online C…" at bounding box center [452, 168] width 618 height 337
click at [44, 232] on div "Owner and Property Information" at bounding box center [65, 233] width 80 height 6
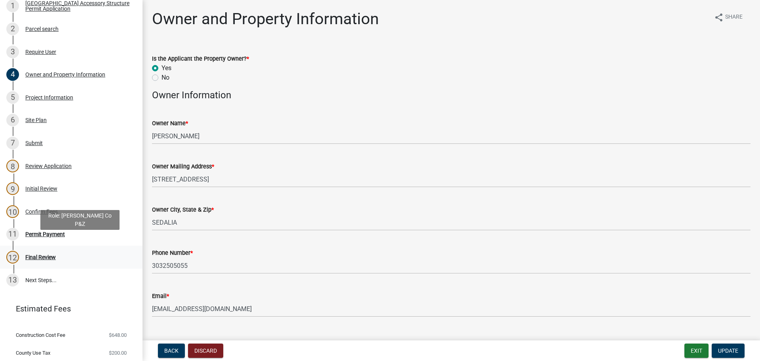
scroll to position [180, 0]
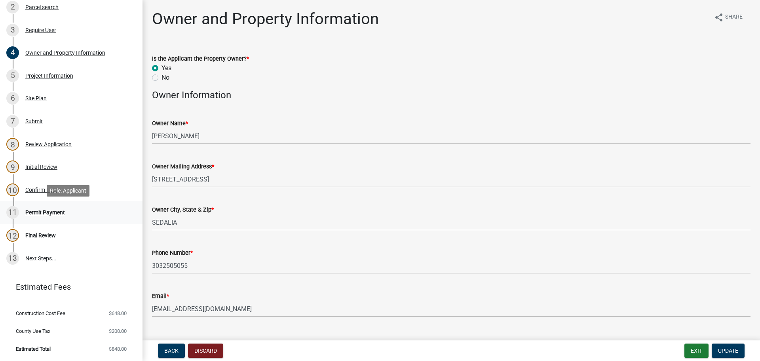
click at [44, 210] on div "Permit Payment" at bounding box center [45, 213] width 40 height 6
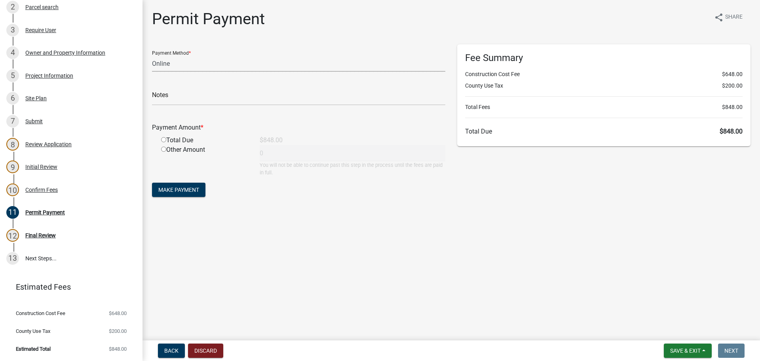
click at [209, 69] on select "Credit Card POS Check Cash Online" at bounding box center [298, 63] width 293 height 16
select select "1: 0"
click at [152, 55] on select "Credit Card POS Check Cash Online" at bounding box center [298, 63] width 293 height 16
click at [234, 97] on input "text" at bounding box center [298, 97] width 293 height 16
type input "731"
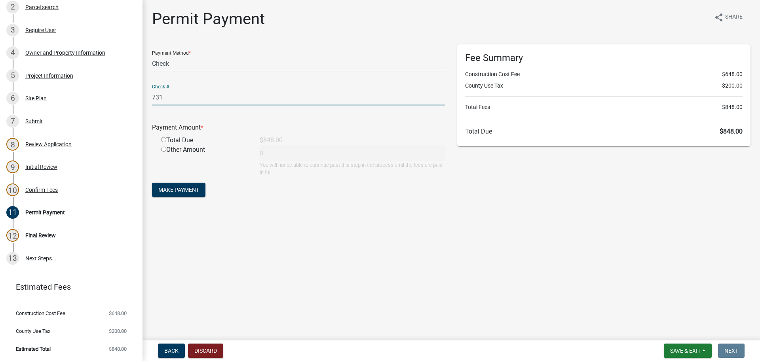
click at [366, 286] on main "Permit Payment share Share Payment Method * Credit Card POS Check Cash Online C…" at bounding box center [452, 168] width 618 height 337
click at [163, 139] on input "radio" at bounding box center [163, 139] width 5 height 5
radio input "true"
type input "848"
click at [364, 263] on main "Permit Payment share Share Payment Method * Credit Card POS Check Cash Online C…" at bounding box center [452, 168] width 618 height 337
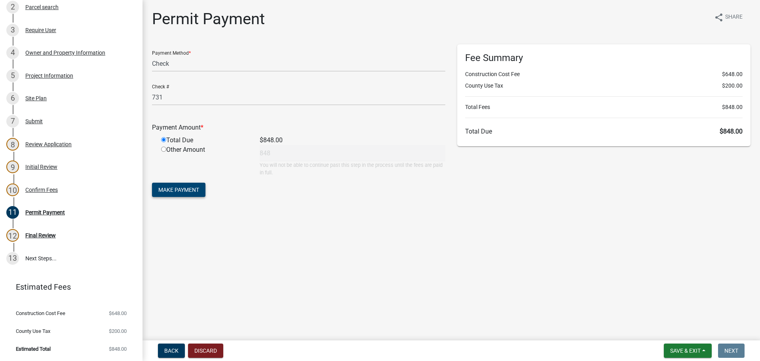
click at [179, 195] on button "Make Payment" at bounding box center [178, 190] width 53 height 14
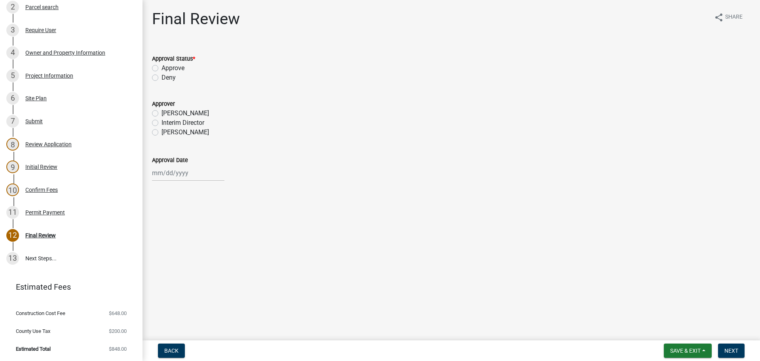
click at [162, 67] on label "Approve" at bounding box center [173, 68] width 23 height 10
click at [162, 67] on input "Approve" at bounding box center [164, 65] width 5 height 5
radio input "true"
click at [162, 132] on label "[PERSON_NAME]" at bounding box center [186, 133] width 48 height 10
click at [162, 132] on input "[PERSON_NAME]" at bounding box center [164, 130] width 5 height 5
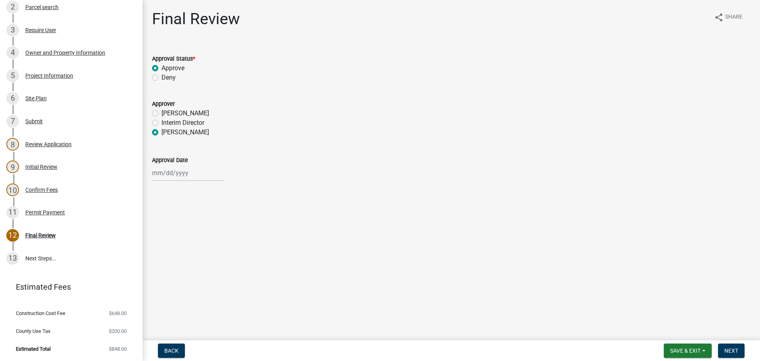
radio input "true"
click at [173, 174] on div at bounding box center [188, 173] width 72 height 16
select select "10"
select select "2025"
click at [198, 229] on div "9" at bounding box center [198, 227] width 13 height 13
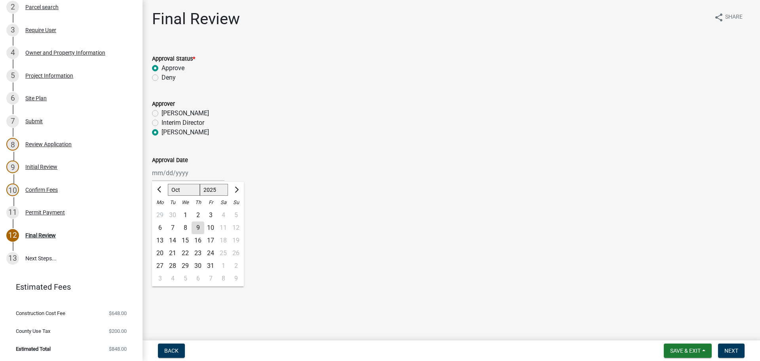
type input "[DATE]"
click at [733, 347] on span "Next" at bounding box center [732, 350] width 14 height 6
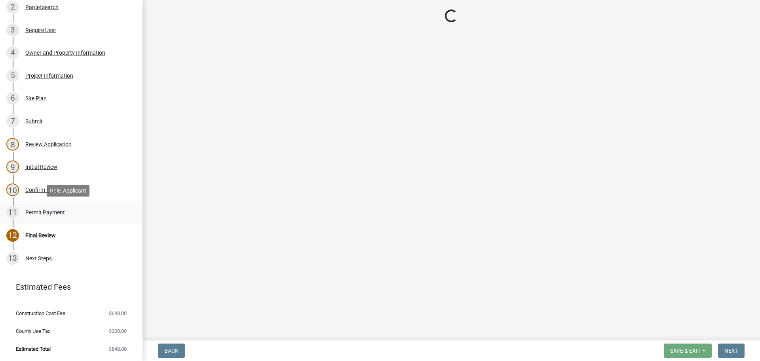
click at [36, 215] on div "Permit Payment" at bounding box center [45, 213] width 40 height 6
click at [49, 211] on div "Permit Payment" at bounding box center [45, 213] width 40 height 6
select select "cd09b013-b94f-4524-a046-a3f04ce1867e"
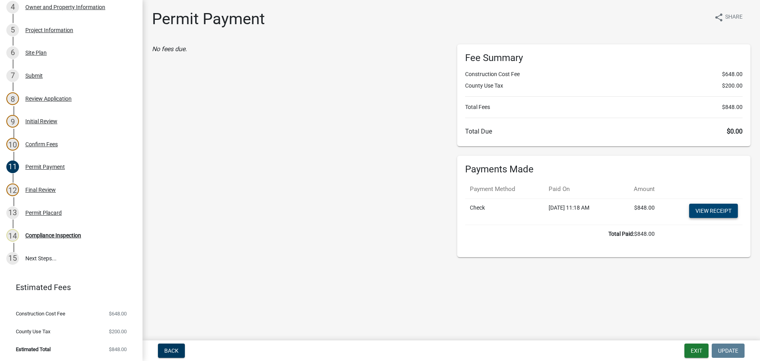
click at [716, 206] on link "View receipt" at bounding box center [713, 211] width 49 height 14
drag, startPoint x: 46, startPoint y: 211, endPoint x: 74, endPoint y: 219, distance: 29.2
click at [46, 211] on div "Permit Placard" at bounding box center [43, 213] width 36 height 6
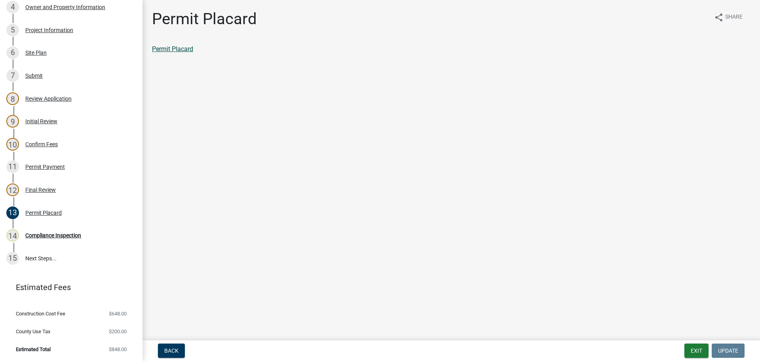
click at [187, 47] on link "Permit Placard" at bounding box center [172, 49] width 41 height 8
click at [700, 353] on button "Exit" at bounding box center [697, 350] width 24 height 14
